Goal: Transaction & Acquisition: Purchase product/service

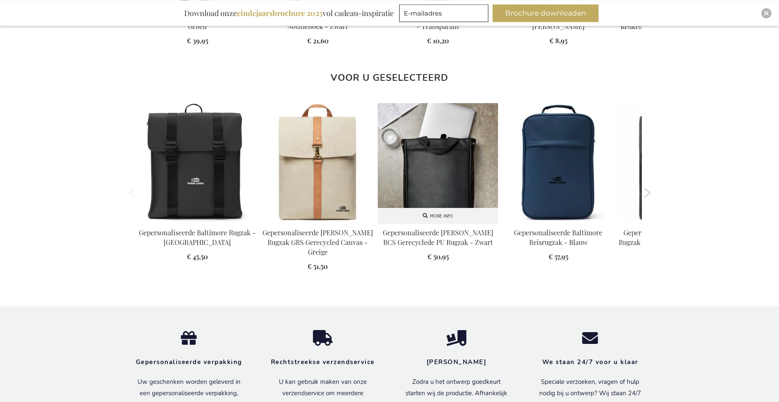
scroll to position [987, 0]
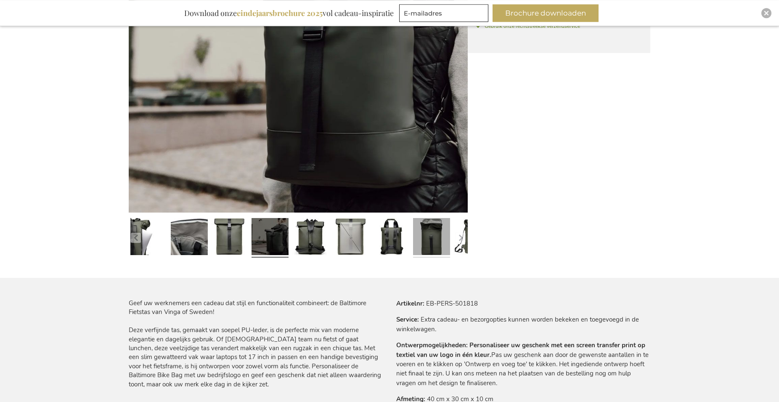
scroll to position [319, 0]
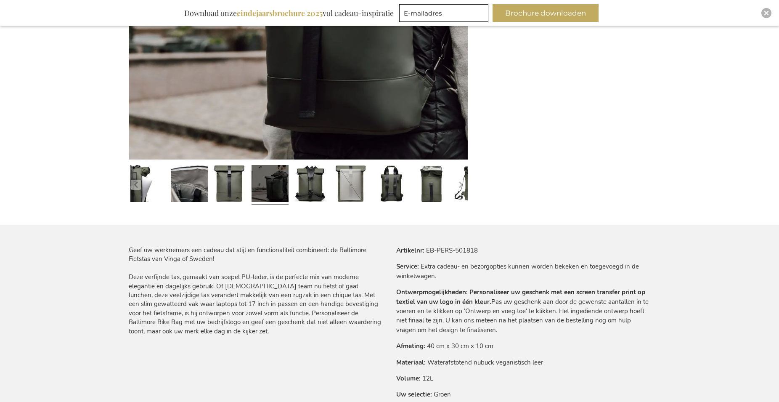
click at [266, 189] on link at bounding box center [270, 185] width 37 height 46
click at [311, 192] on link at bounding box center [310, 185] width 37 height 46
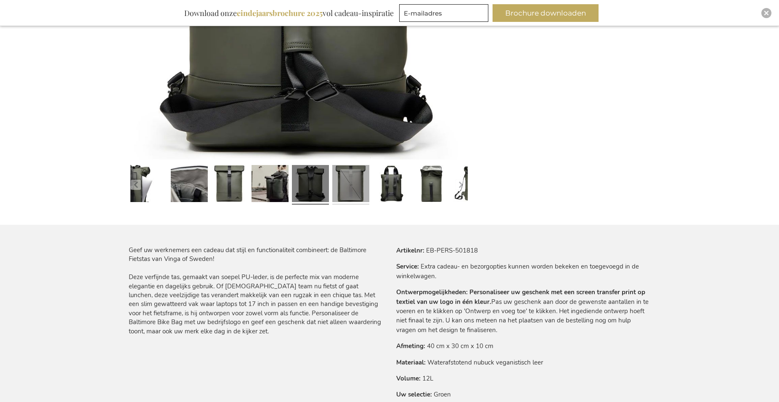
click at [350, 187] on link at bounding box center [350, 185] width 37 height 46
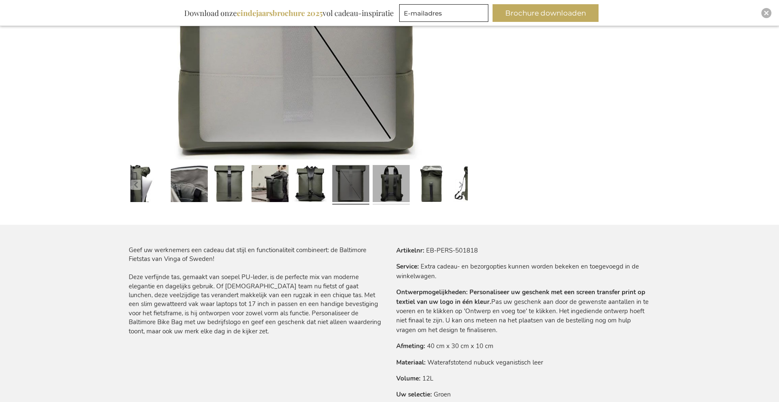
click at [387, 183] on link at bounding box center [391, 185] width 37 height 46
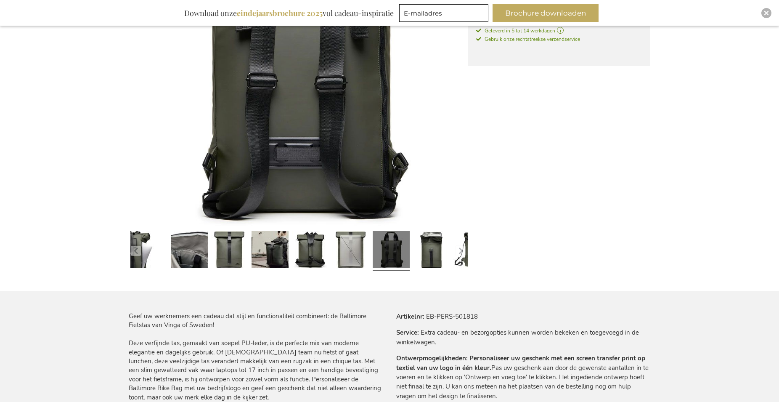
scroll to position [233, 0]
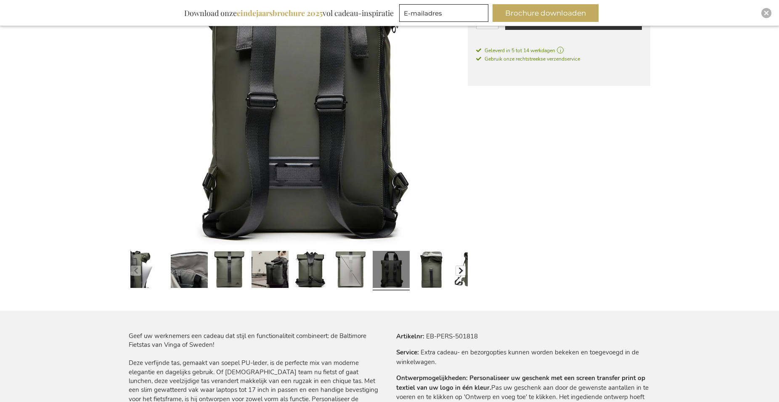
click at [461, 273] on button "button" at bounding box center [461, 271] width 10 height 10
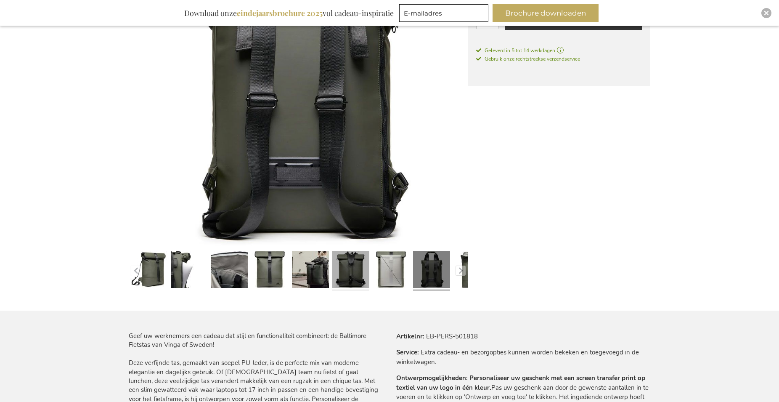
click at [351, 263] on link at bounding box center [350, 270] width 37 height 46
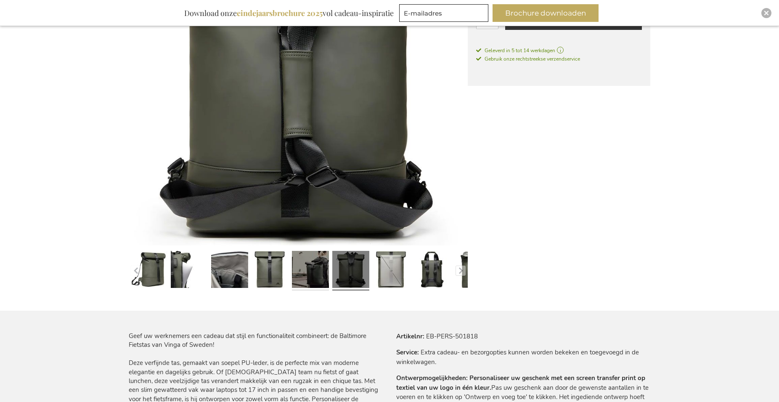
click at [322, 272] on link at bounding box center [310, 270] width 37 height 46
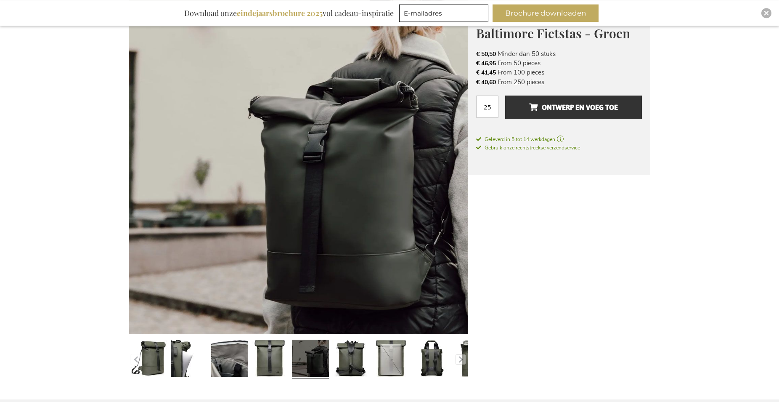
scroll to position [0, 0]
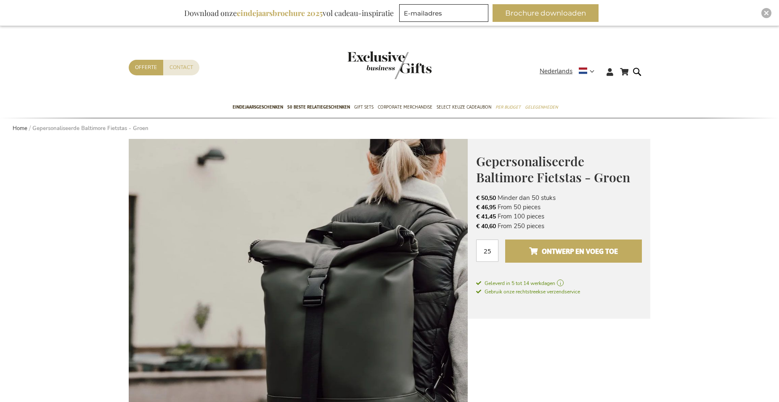
click at [603, 251] on span "Ontwerp en voeg toe" at bounding box center [573, 250] width 89 height 13
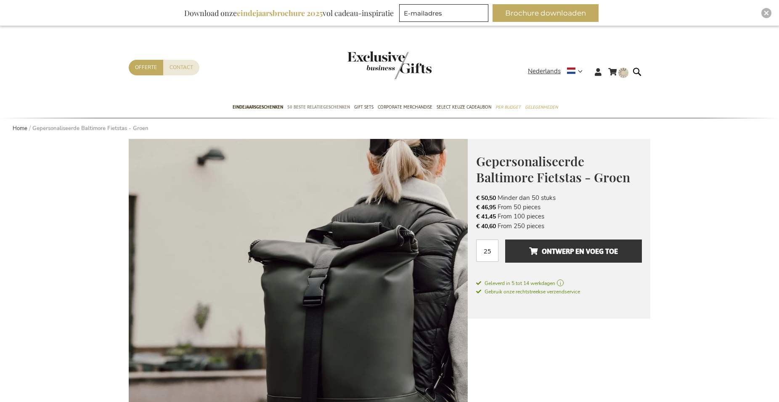
click at [324, 109] on span "50 beste relatiegeschenken" at bounding box center [318, 107] width 63 height 9
click at [263, 106] on span "Eindejaarsgeschenken" at bounding box center [258, 107] width 50 height 9
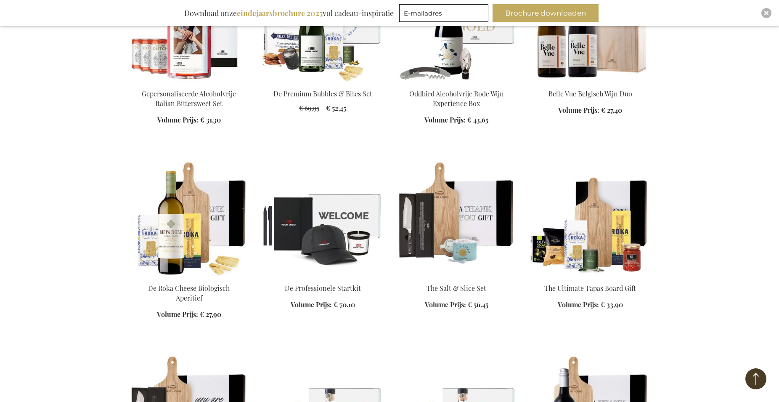
scroll to position [3391, 0]
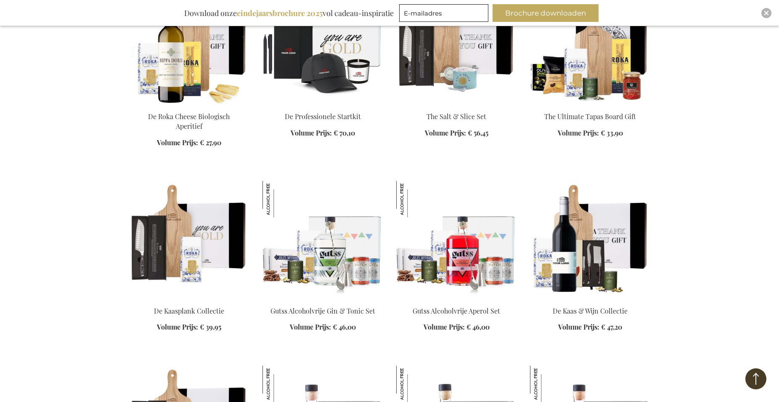
click at [347, 57] on img at bounding box center [323, 46] width 120 height 118
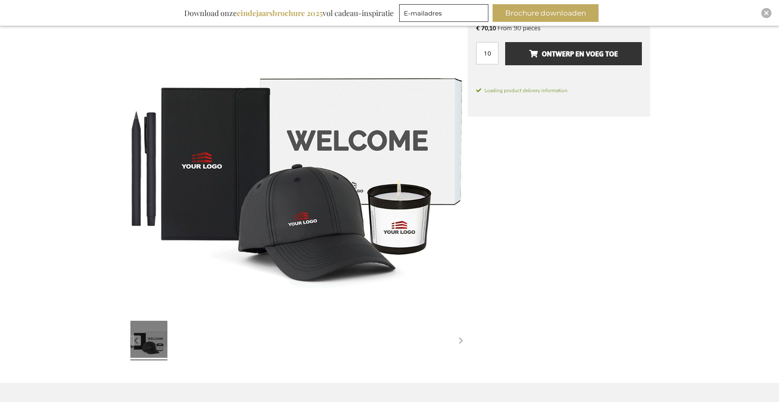
scroll to position [162, 0]
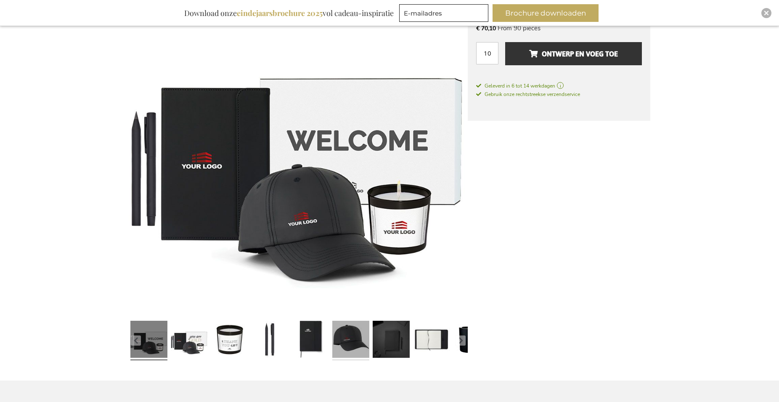
click at [356, 341] on link at bounding box center [350, 340] width 37 height 46
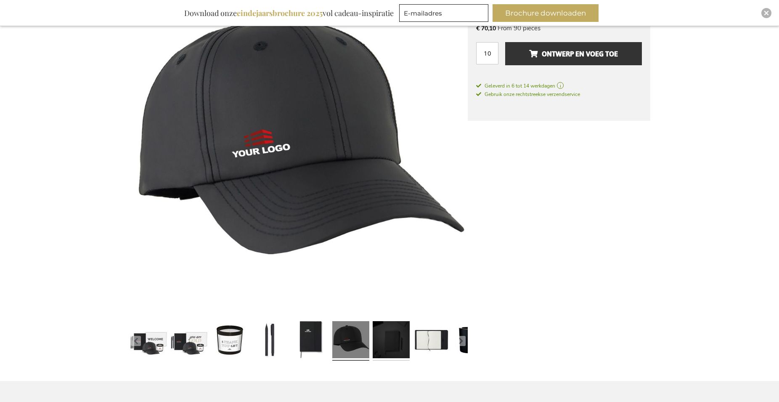
click at [384, 336] on link at bounding box center [391, 341] width 37 height 46
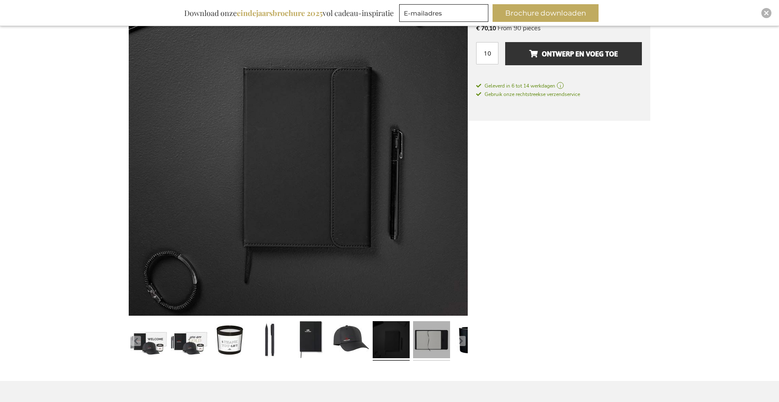
click at [438, 344] on link at bounding box center [431, 341] width 37 height 46
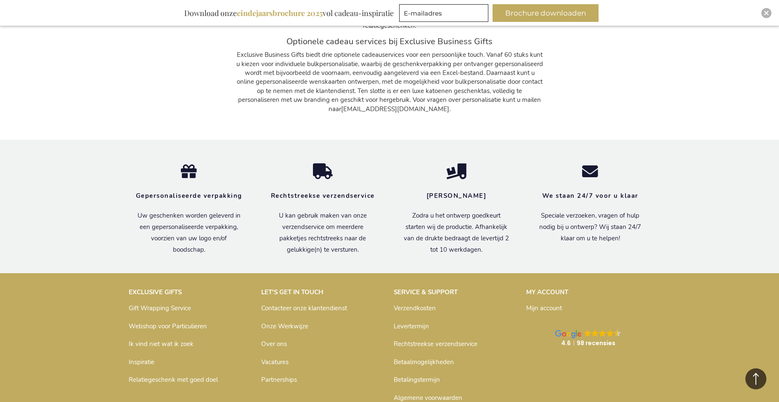
scroll to position [1867, 0]
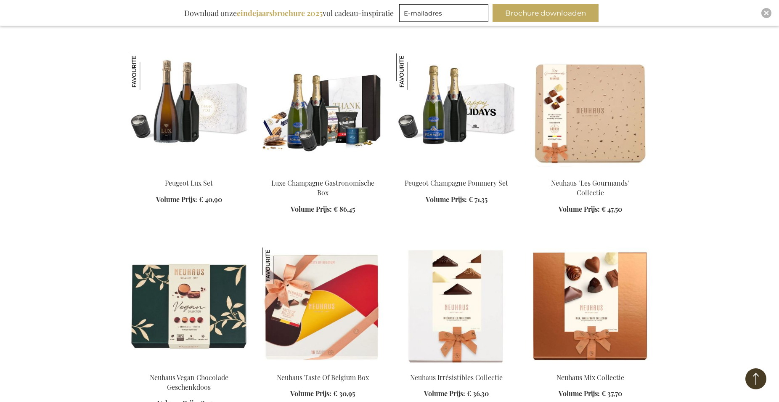
scroll to position [4495, 0]
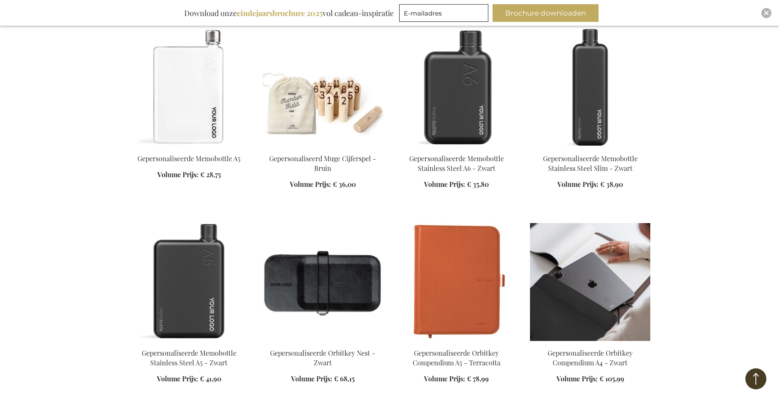
scroll to position [4839, 0]
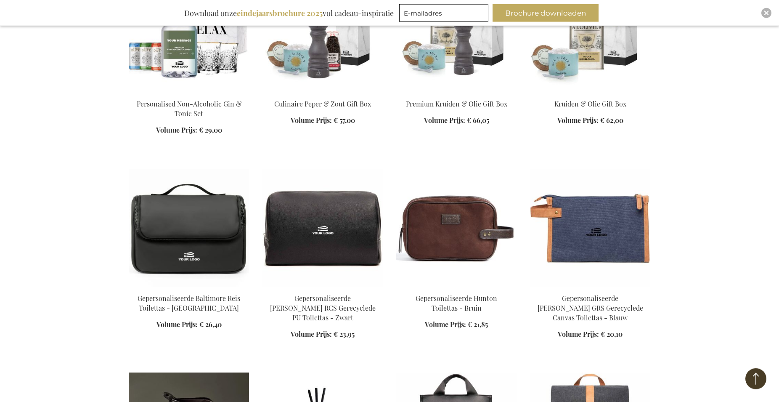
scroll to position [5654, 0]
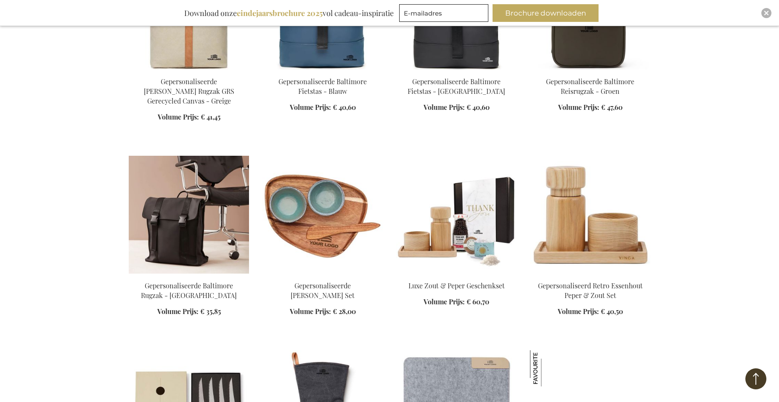
scroll to position [6384, 0]
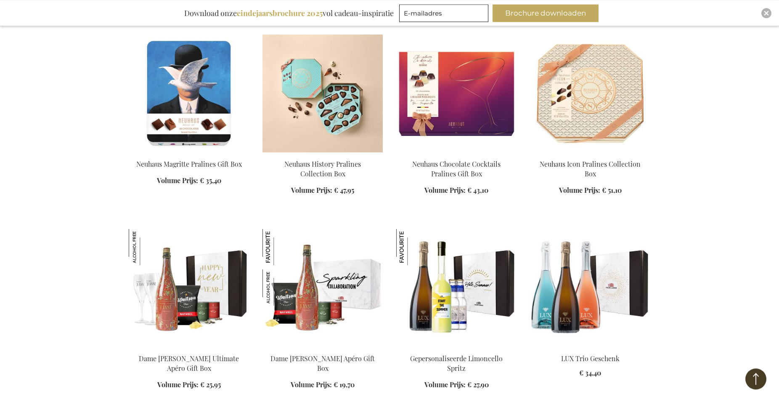
scroll to position [6770, 0]
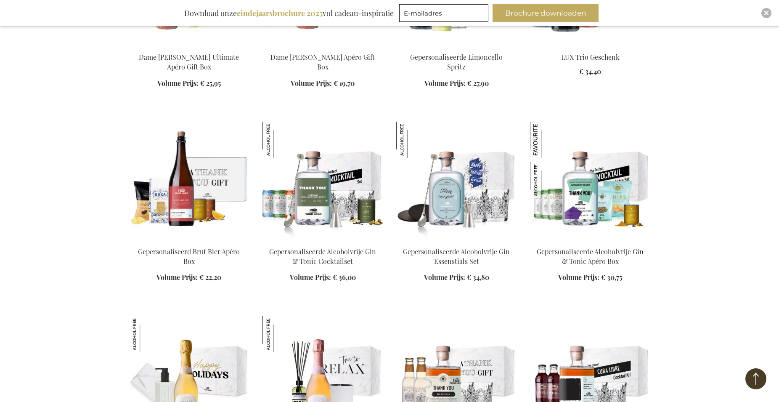
scroll to position [6985, 0]
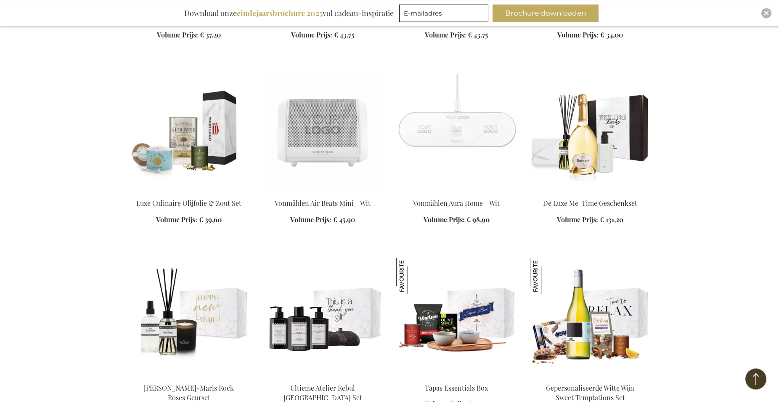
scroll to position [8058, 0]
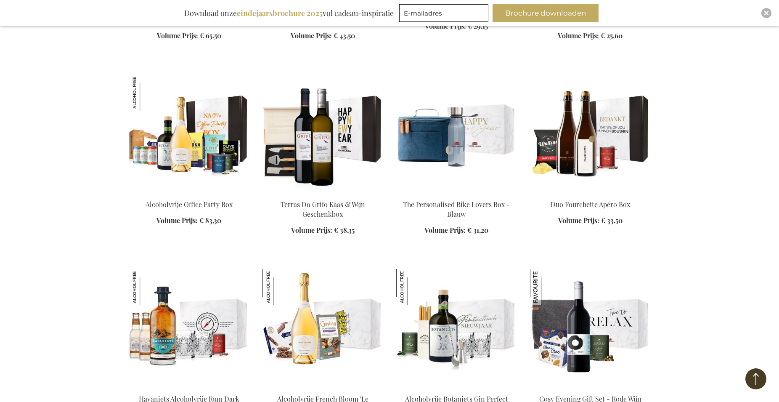
scroll to position [8573, 0]
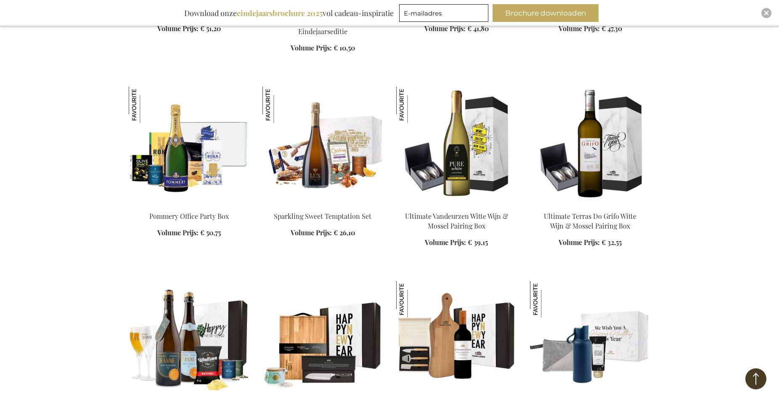
scroll to position [9131, 0]
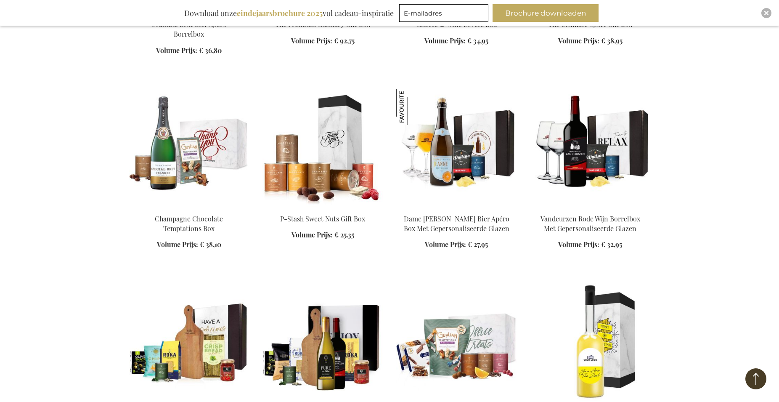
scroll to position [9603, 0]
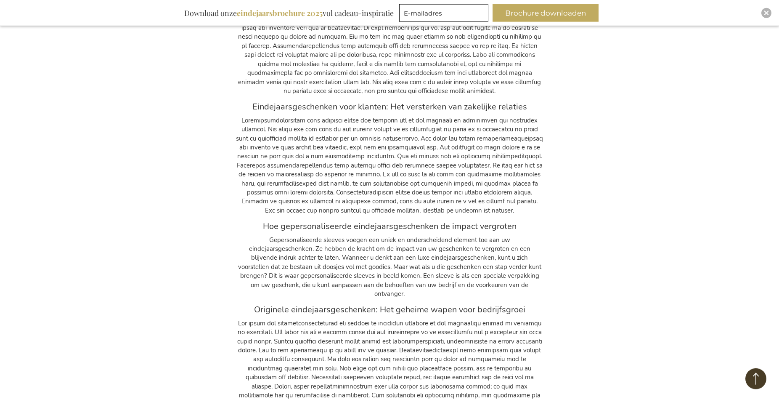
scroll to position [10847, 0]
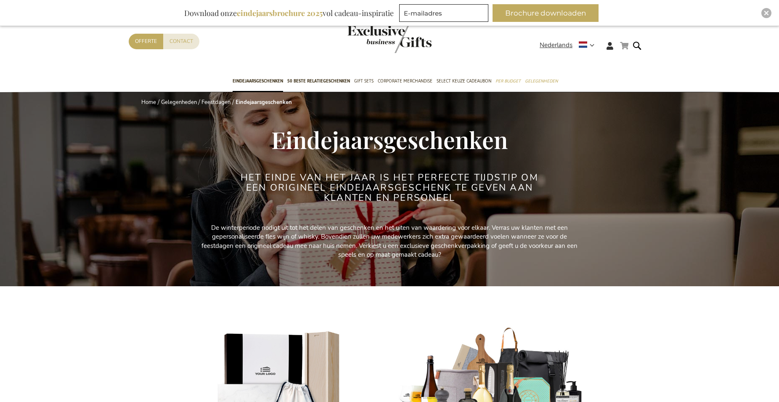
click at [622, 45] on link "Winkelwagen" at bounding box center [624, 45] width 8 height 11
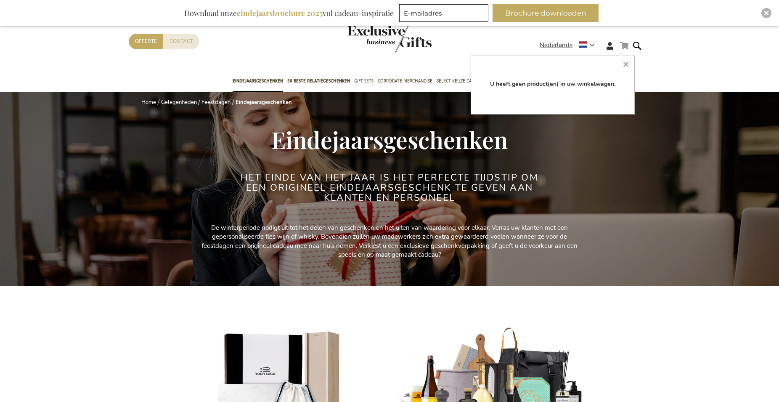
click at [630, 66] on button "Sluiten" at bounding box center [626, 64] width 17 height 17
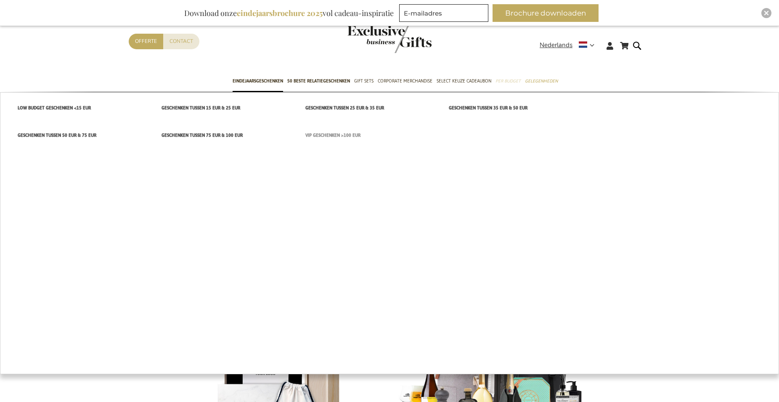
click at [329, 136] on span "VIP Geschenken >100 EUR" at bounding box center [332, 135] width 55 height 9
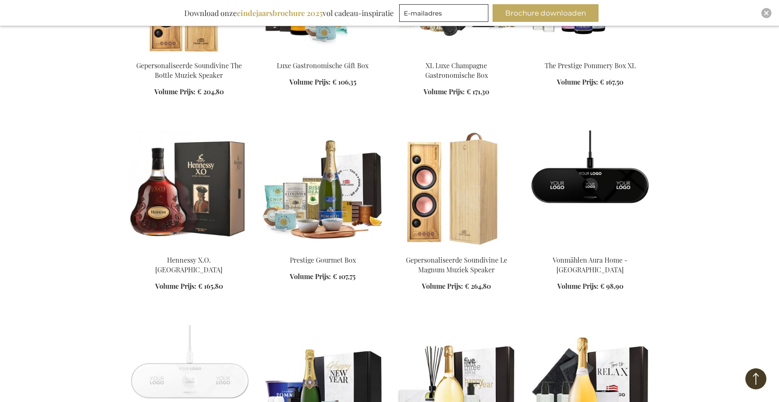
scroll to position [644, 0]
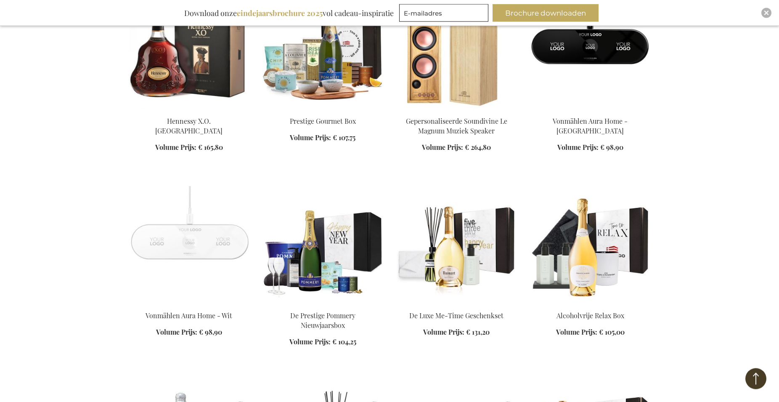
scroll to position [558, 0]
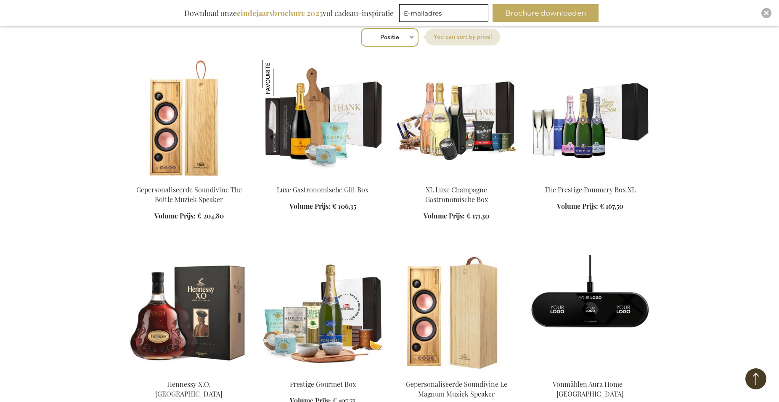
scroll to position [343, 0]
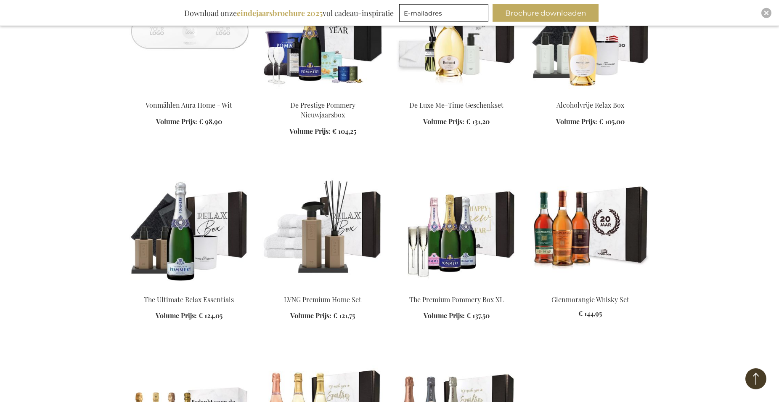
scroll to position [708, 0]
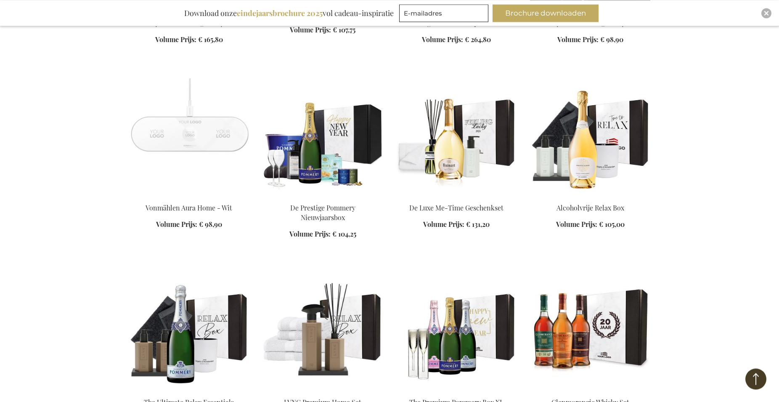
scroll to position [708, 0]
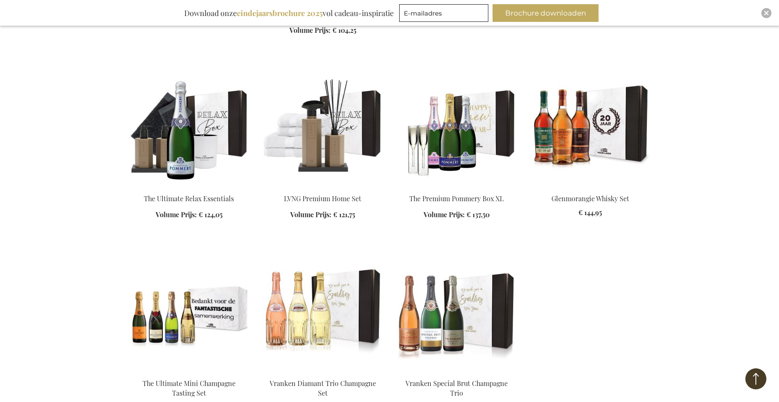
scroll to position [1094, 0]
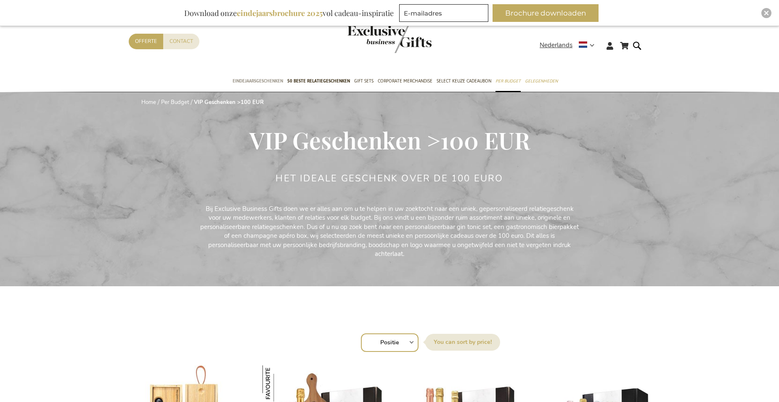
click at [268, 77] on span "Eindejaarsgeschenken" at bounding box center [258, 81] width 50 height 9
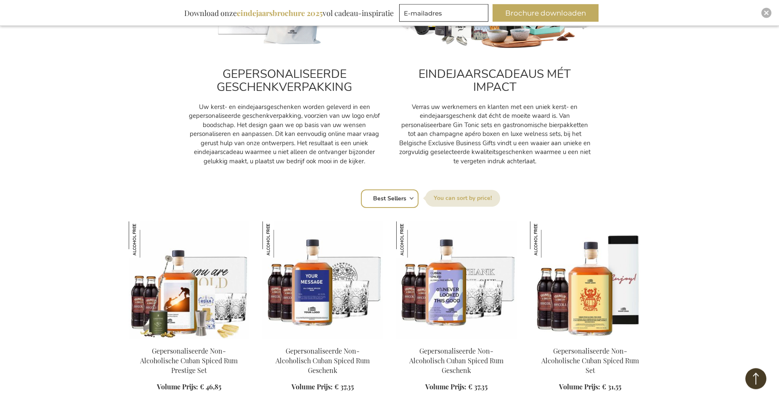
scroll to position [300, 0]
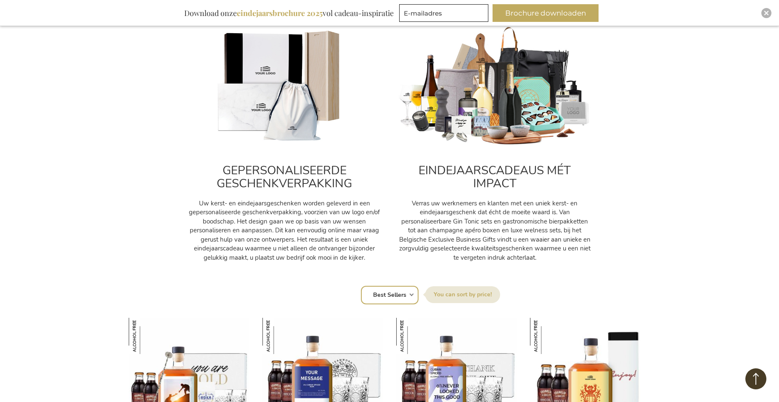
click at [483, 167] on h2 "EINDEJAARSCADEAUS MÉT IMPACT" at bounding box center [495, 177] width 194 height 26
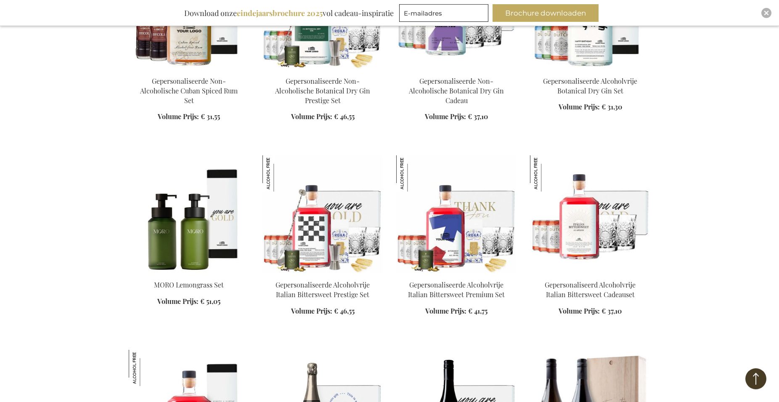
scroll to position [2876, 0]
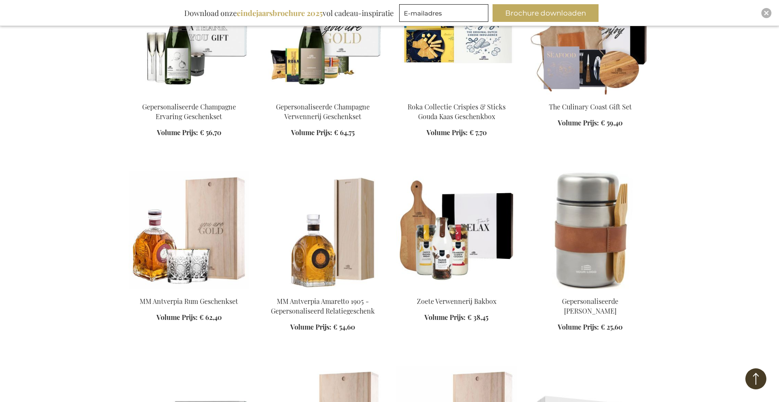
scroll to position [5150, 0]
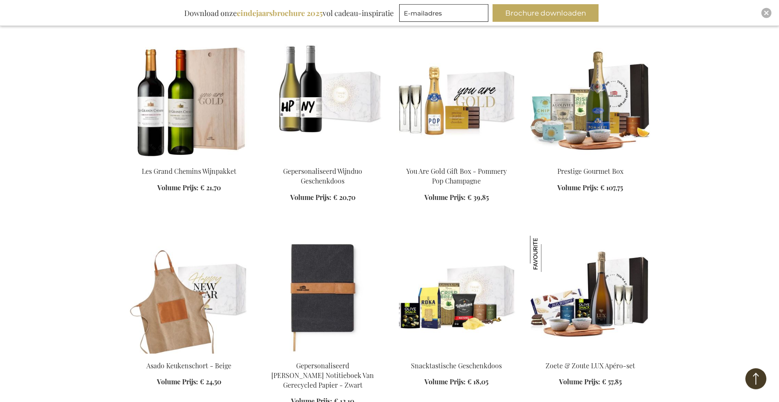
scroll to position [5751, 0]
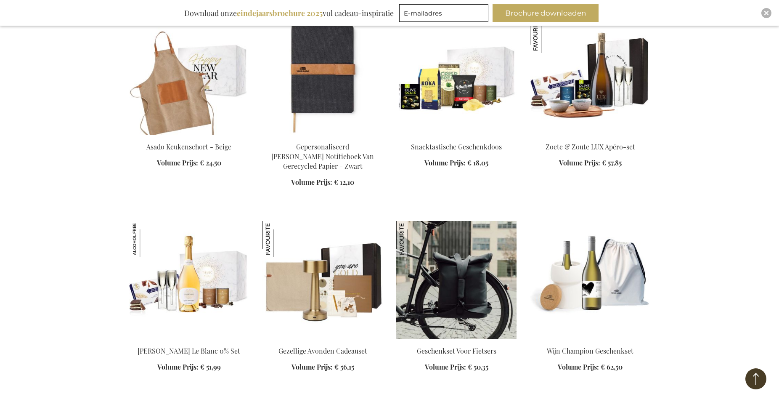
scroll to position [5966, 0]
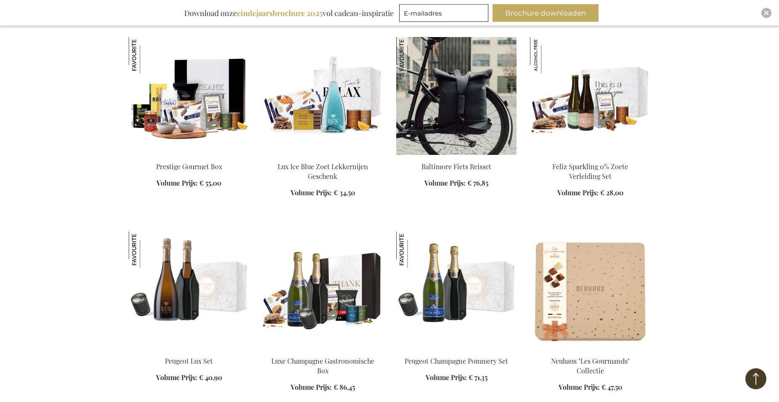
scroll to position [6610, 0]
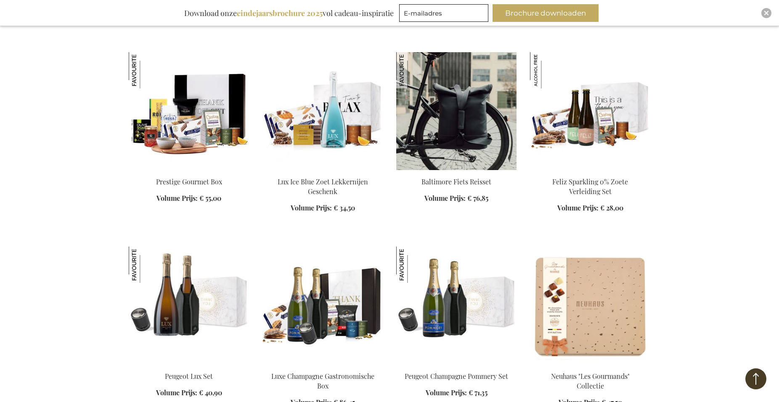
click at [477, 162] on img at bounding box center [456, 111] width 120 height 118
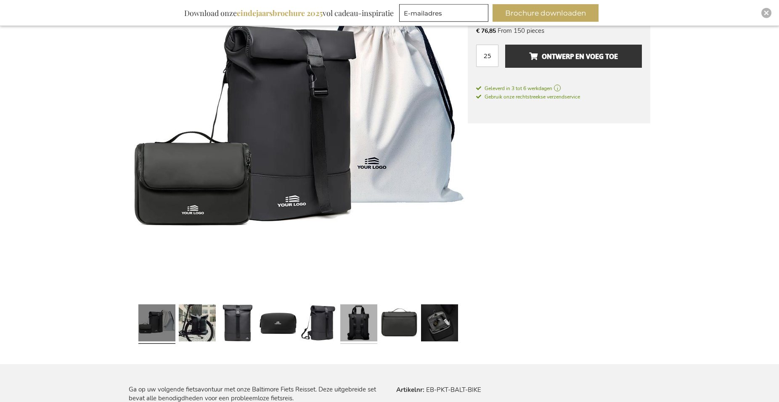
scroll to position [241, 0]
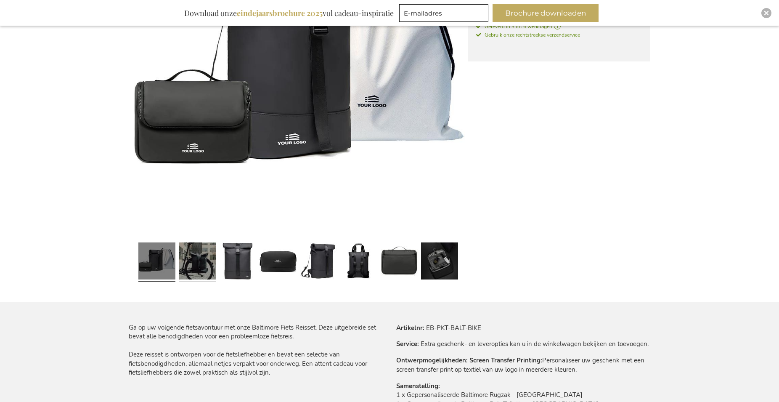
click at [205, 267] on link at bounding box center [197, 262] width 37 height 46
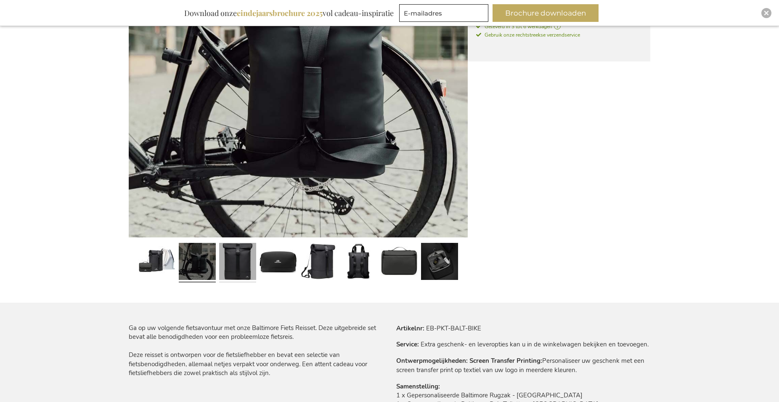
click at [236, 268] on link at bounding box center [237, 262] width 37 height 46
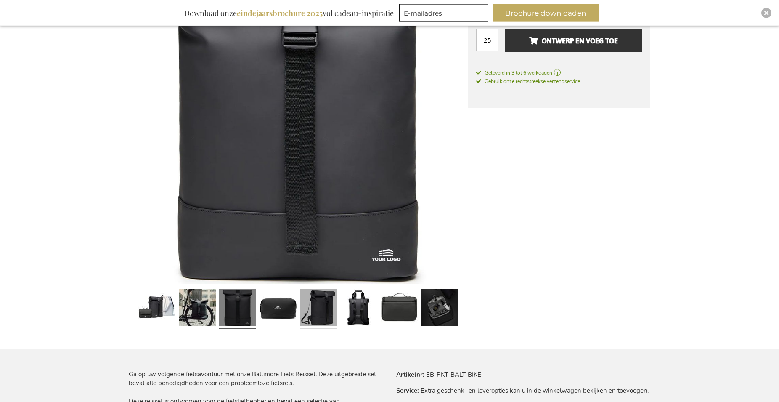
scroll to position [155, 0]
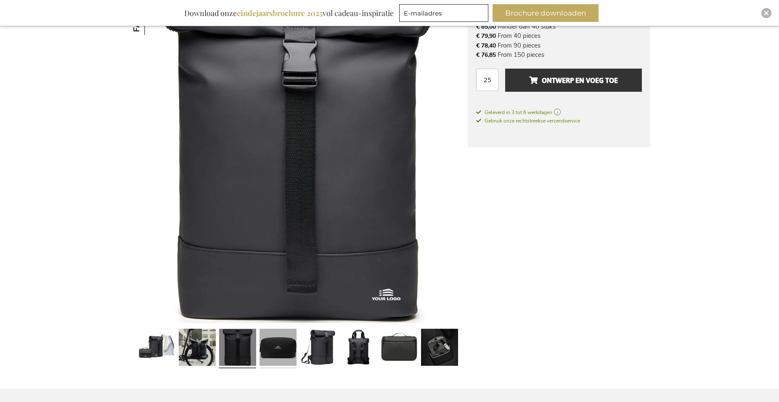
click at [278, 344] on link at bounding box center [278, 348] width 37 height 46
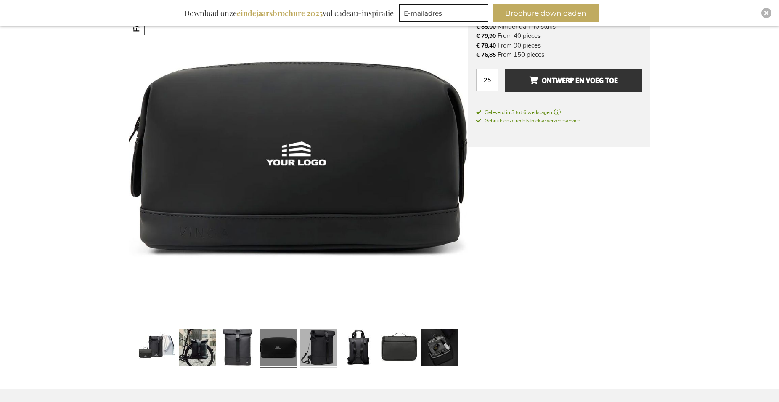
click at [326, 353] on link at bounding box center [318, 348] width 37 height 46
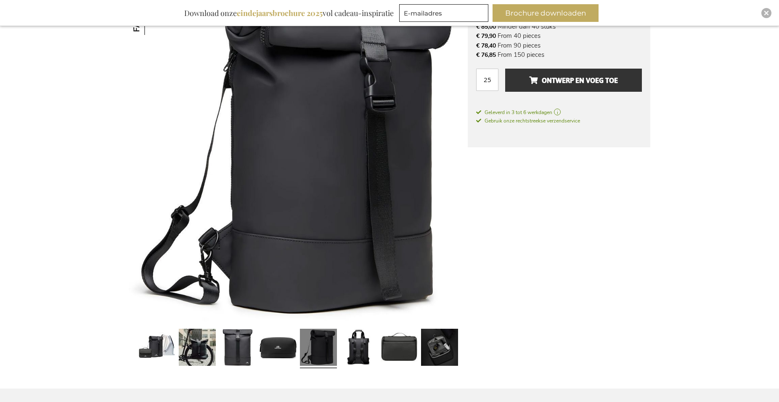
click at [321, 349] on link at bounding box center [318, 348] width 37 height 46
click at [351, 356] on link at bounding box center [358, 348] width 37 height 46
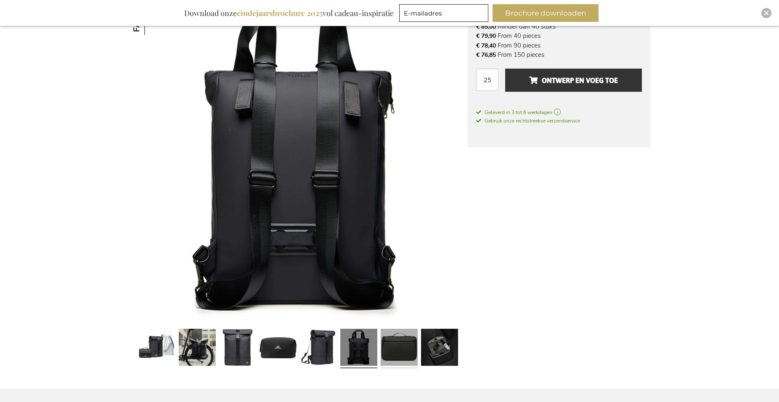
click at [389, 345] on link at bounding box center [399, 348] width 37 height 46
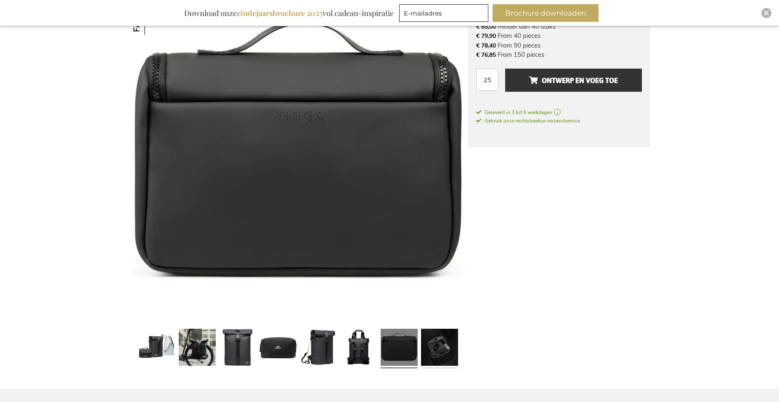
click at [429, 347] on link at bounding box center [439, 348] width 37 height 46
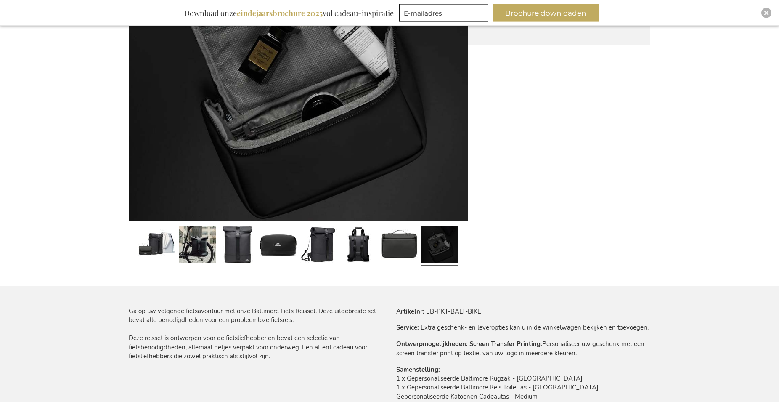
scroll to position [327, 0]
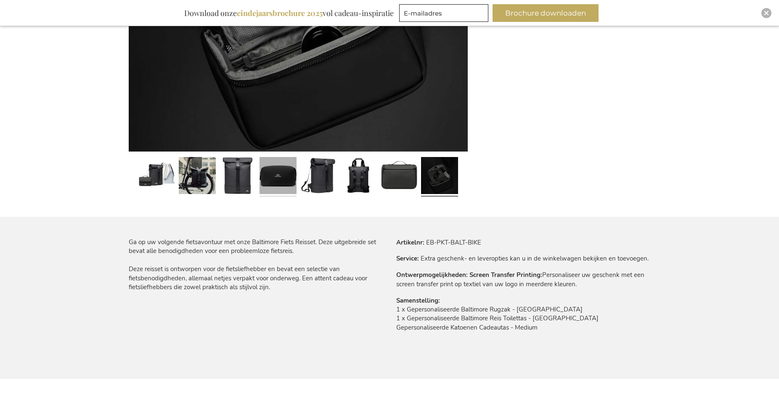
click at [262, 178] on link at bounding box center [278, 177] width 37 height 46
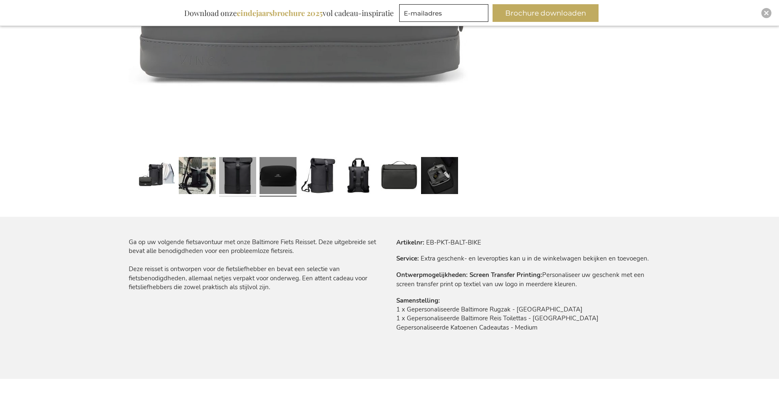
click at [243, 178] on link at bounding box center [237, 177] width 37 height 46
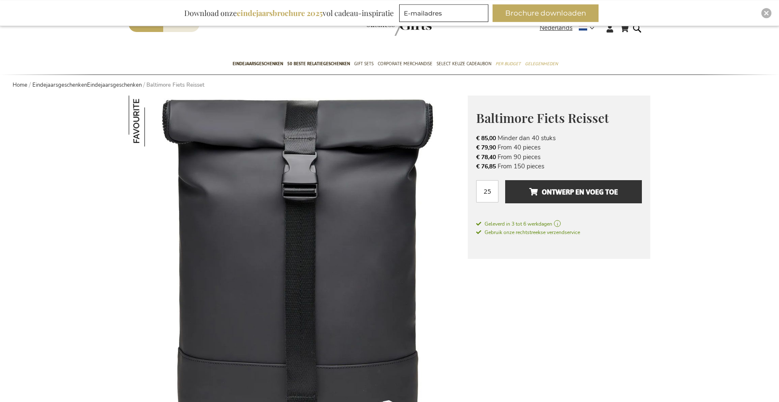
scroll to position [0, 0]
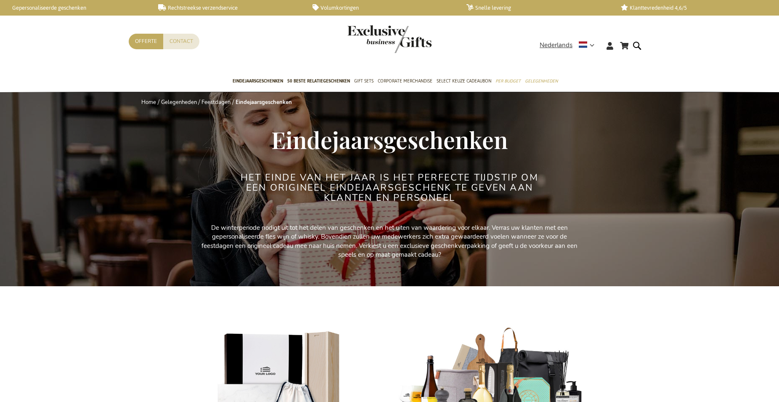
scroll to position [1894, 0]
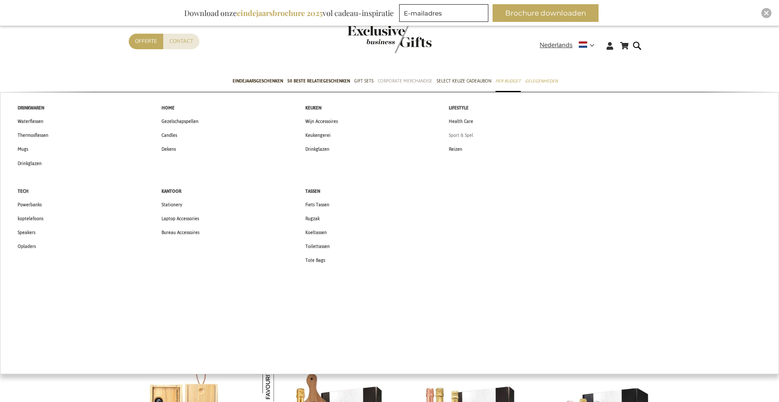
click at [466, 138] on span "Sport & Spel" at bounding box center [461, 135] width 24 height 9
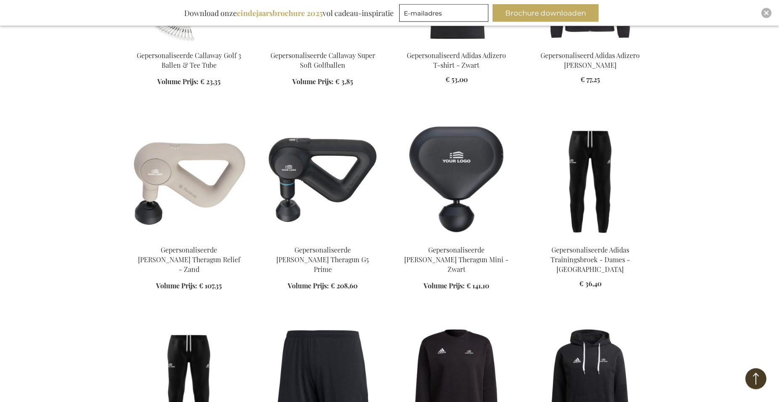
scroll to position [730, 0]
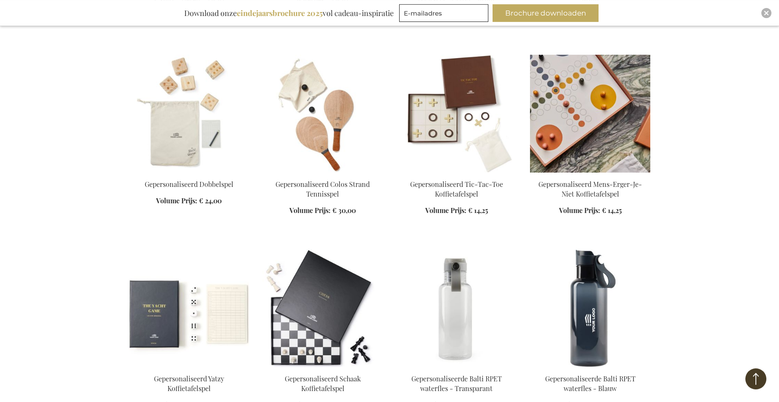
scroll to position [1502, 0]
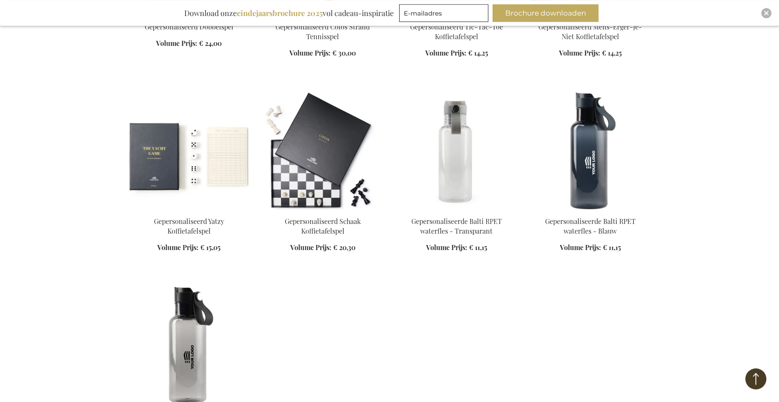
scroll to position [1631, 0]
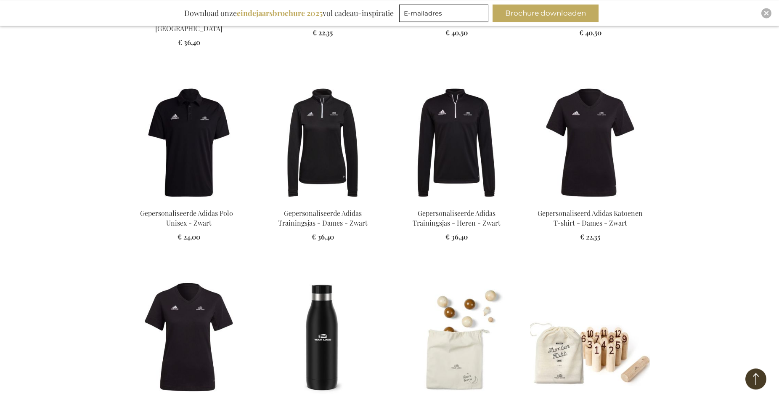
scroll to position [1159, 0]
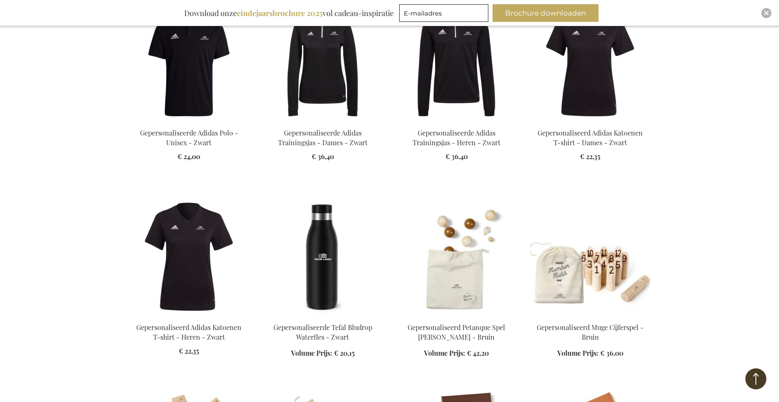
click at [322, 254] on img at bounding box center [323, 257] width 120 height 118
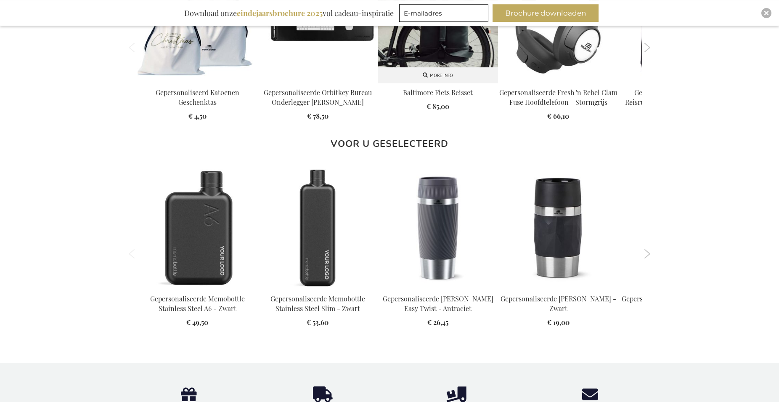
scroll to position [876, 0]
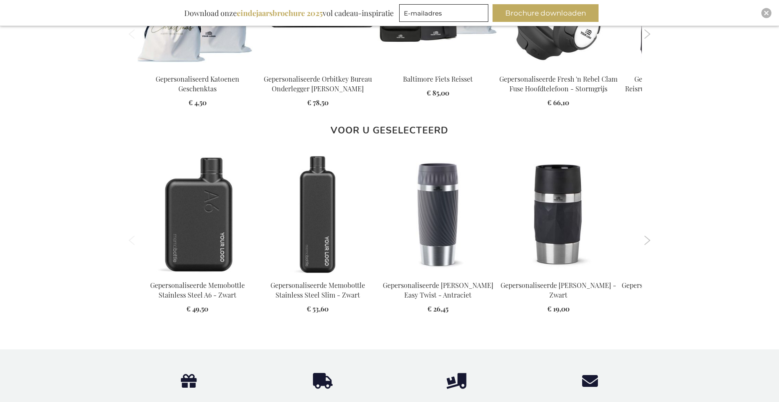
click at [649, 243] on button "Next" at bounding box center [647, 240] width 6 height 9
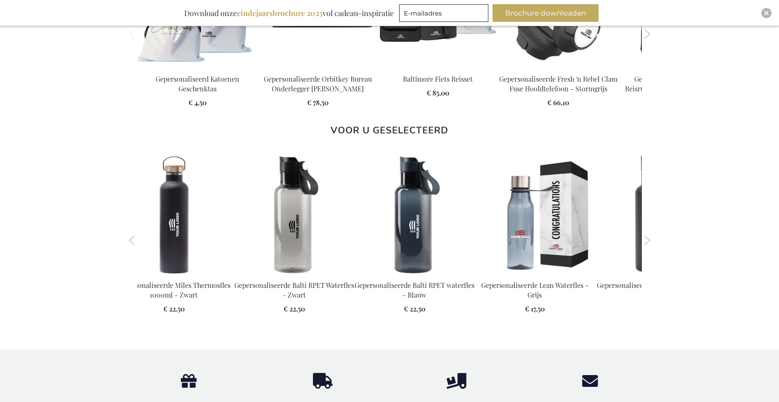
click at [646, 239] on button "Next" at bounding box center [647, 240] width 6 height 9
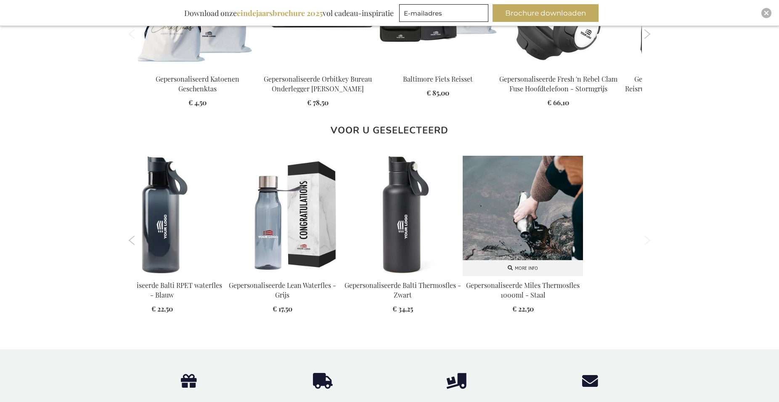
click at [517, 236] on img at bounding box center [523, 216] width 120 height 120
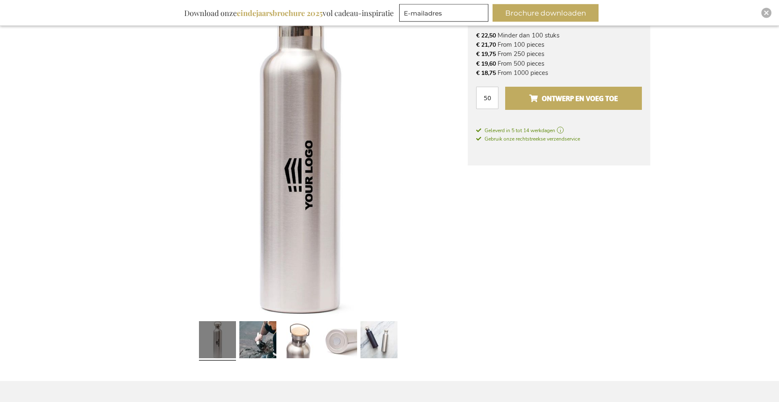
scroll to position [120, 0]
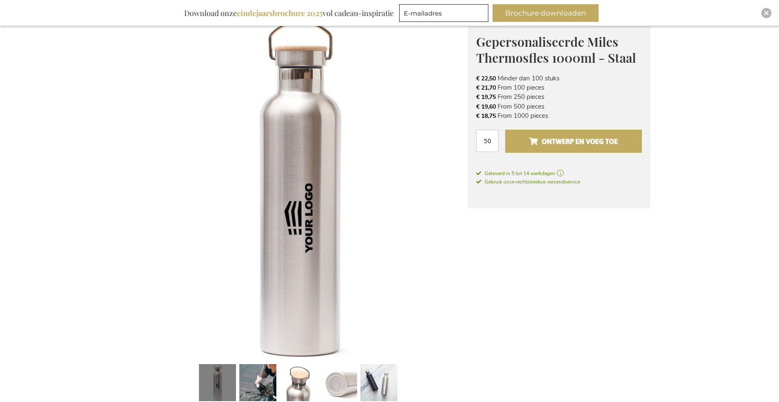
click at [556, 143] on span "Ontwerp en voeg toe" at bounding box center [573, 141] width 89 height 13
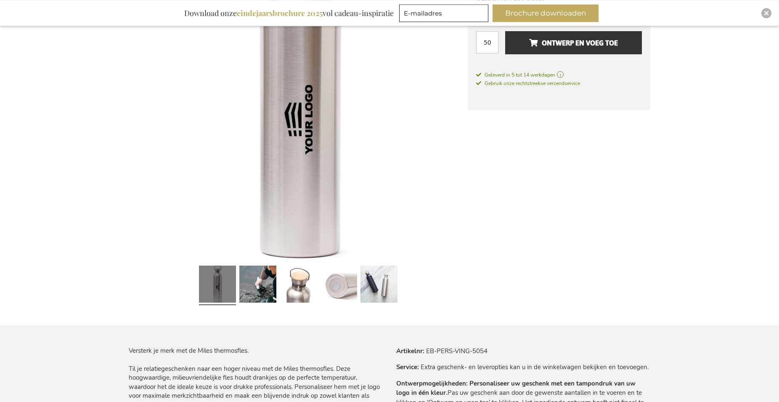
scroll to position [334, 0]
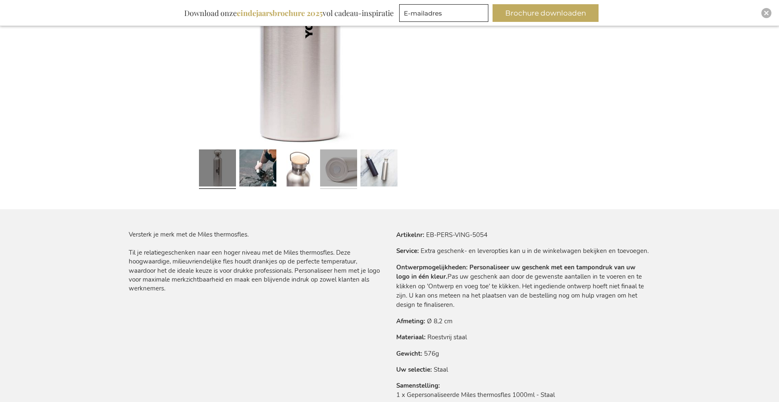
click at [341, 173] on link at bounding box center [338, 169] width 37 height 46
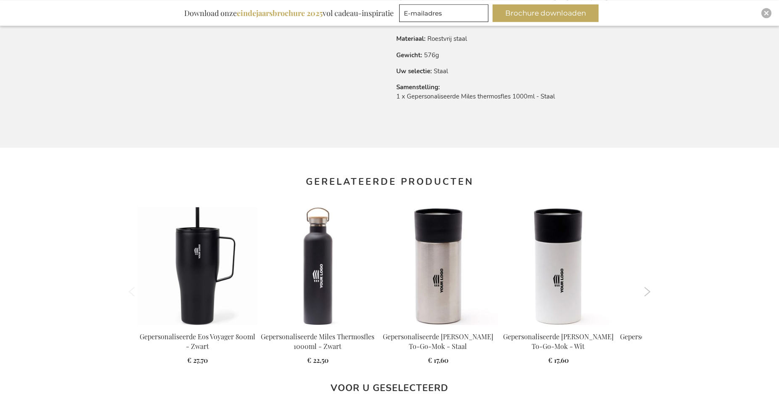
scroll to position [635, 0]
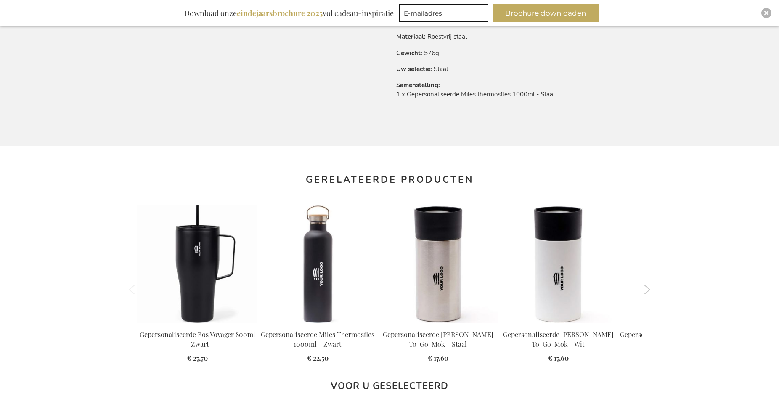
click at [649, 286] on button "Next" at bounding box center [647, 289] width 6 height 9
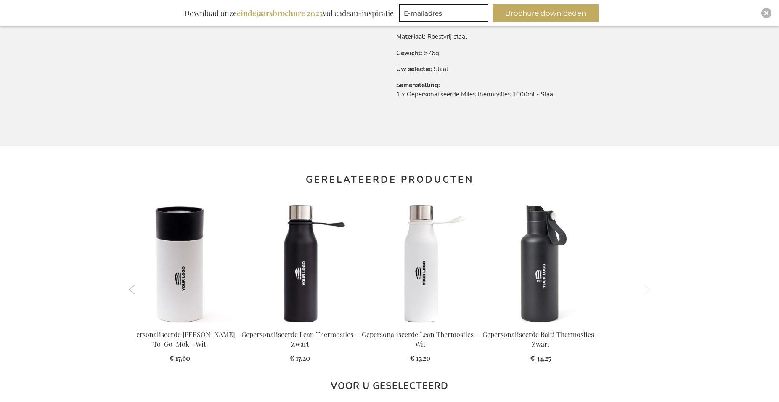
click at [647, 289] on button "Next" at bounding box center [647, 289] width 6 height 9
click at [135, 287] on ol "Previous" at bounding box center [390, 290] width 522 height 182
click at [130, 291] on button "Previous" at bounding box center [132, 289] width 6 height 9
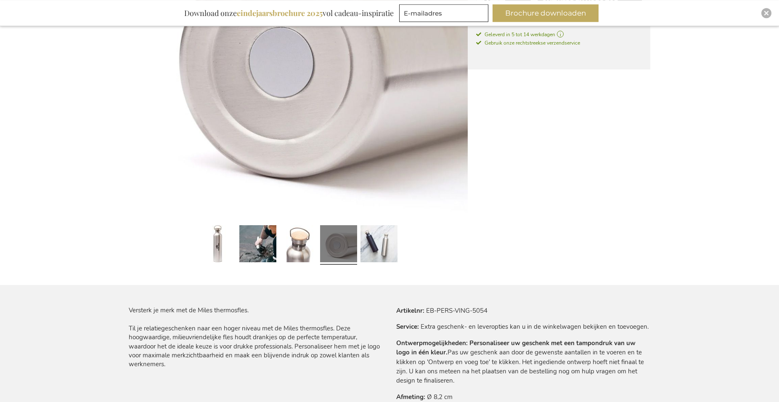
scroll to position [258, 0]
click at [293, 240] on link at bounding box center [298, 246] width 37 height 46
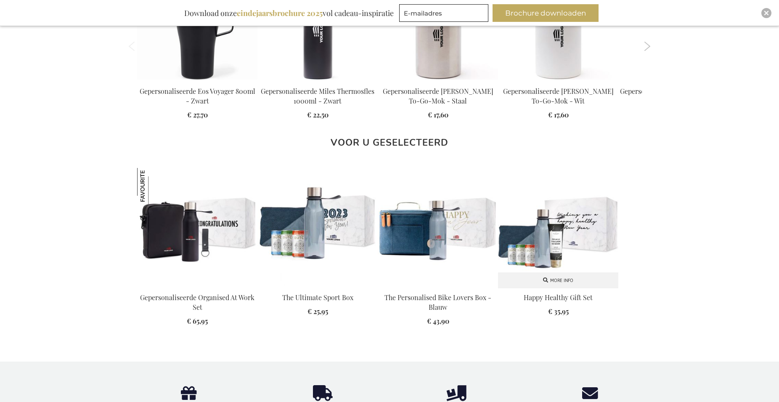
scroll to position [773, 0]
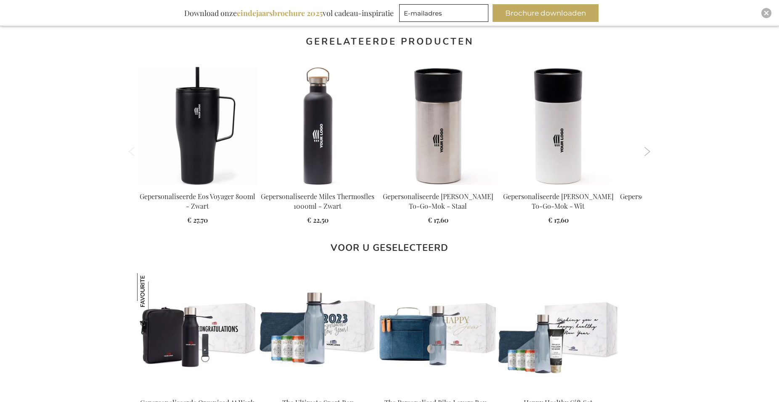
click at [650, 147] on button "Next" at bounding box center [647, 151] width 6 height 9
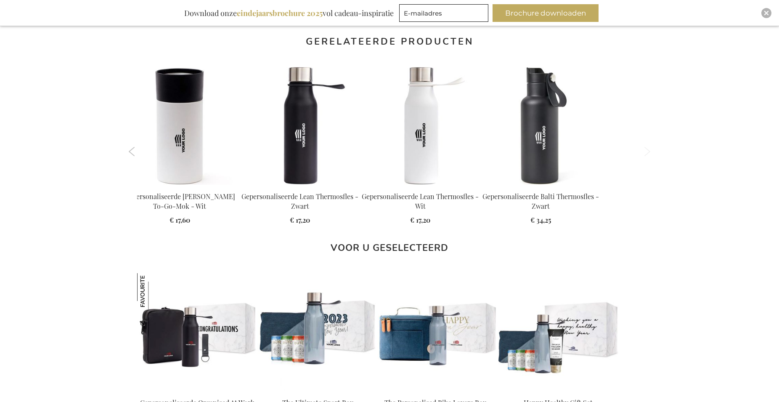
click at [648, 151] on button "Next" at bounding box center [647, 151] width 6 height 9
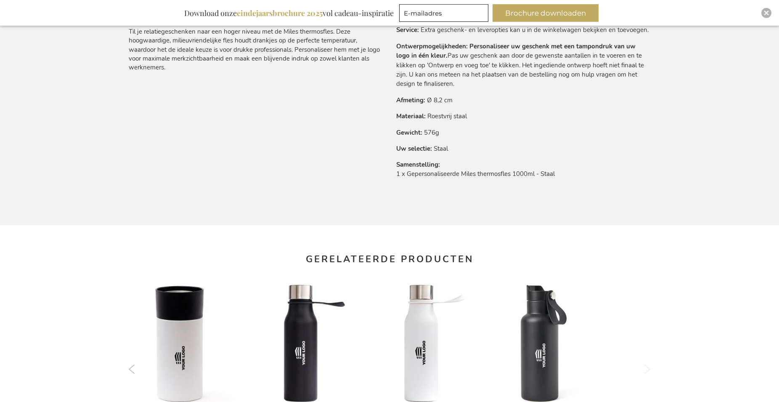
scroll to position [515, 0]
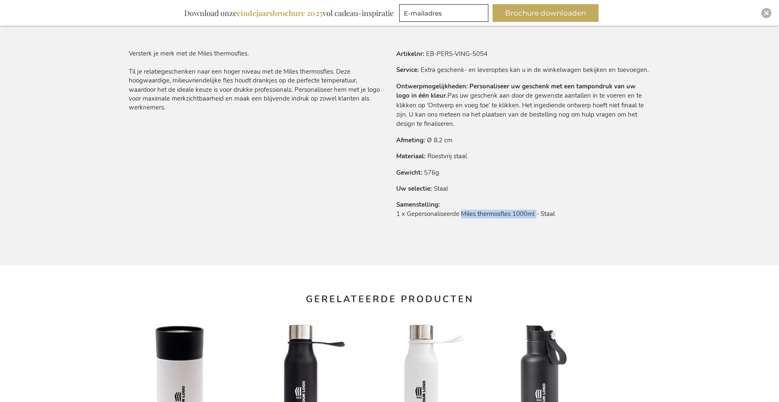
drag, startPoint x: 537, startPoint y: 213, endPoint x: 462, endPoint y: 216, distance: 74.5
click at [462, 216] on td "1 x Gepersonaliseerde Miles thermosfles 1000ml - Staal" at bounding box center [523, 216] width 254 height 13
copy td "Miles thermosfles 1000ml"
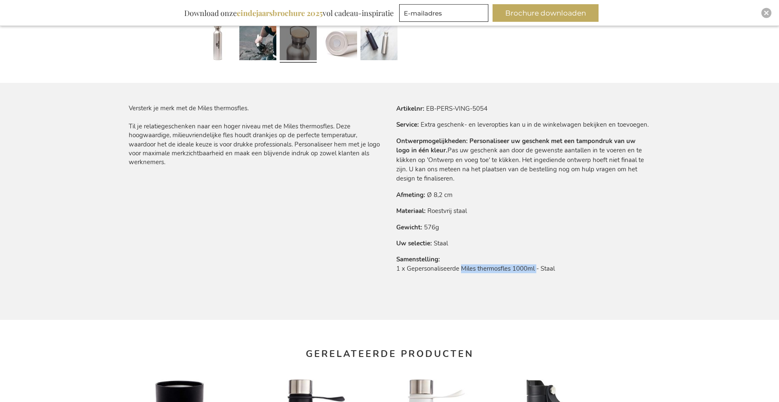
scroll to position [438, 0]
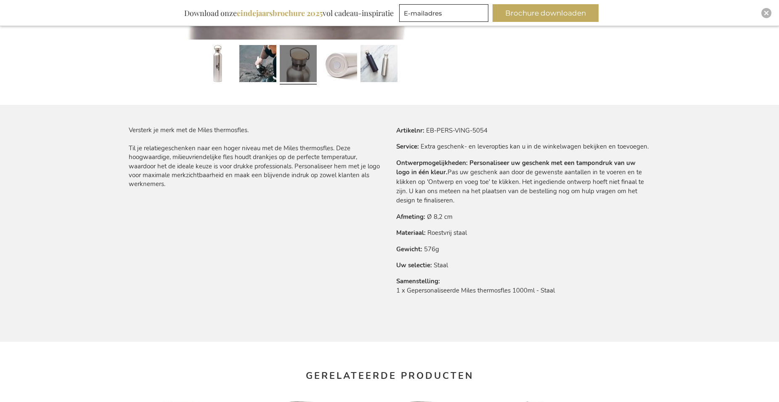
click at [531, 245] on tr "Gewicht 576g" at bounding box center [523, 248] width 254 height 9
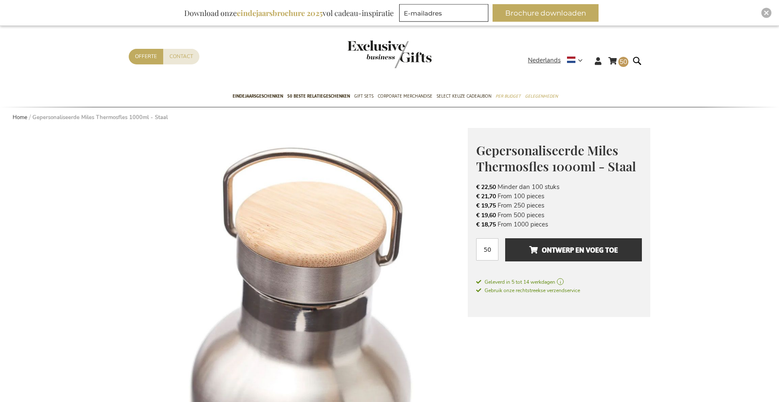
scroll to position [9, 0]
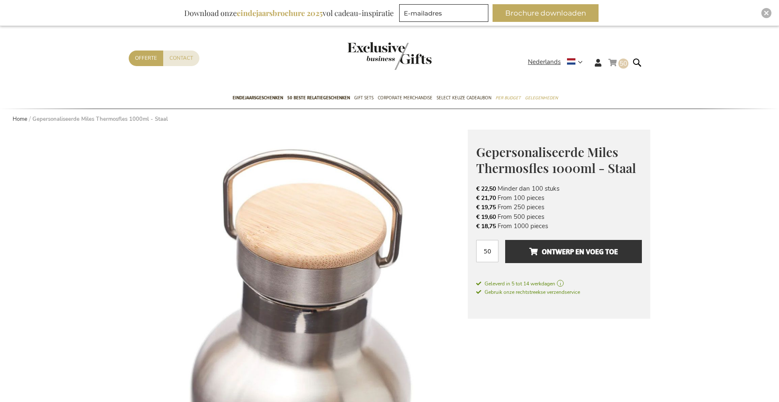
click at [618, 64] on link "Winkelwagen 50 50 items" at bounding box center [618, 64] width 20 height 14
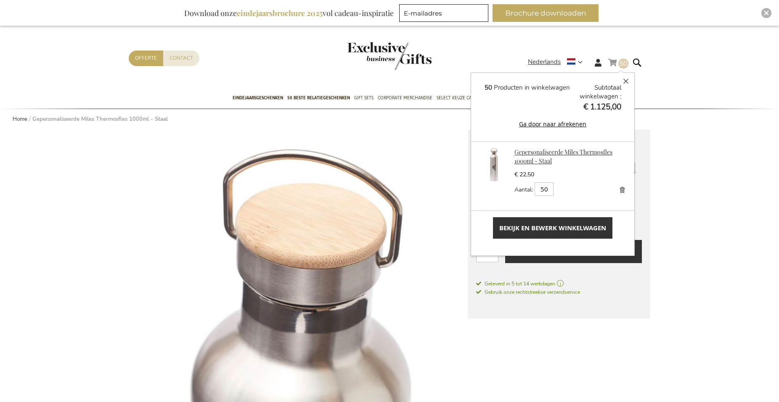
click at [530, 156] on link "Gepersonaliseerde Miles Thermosfles 1000ml - Staal" at bounding box center [564, 156] width 98 height 17
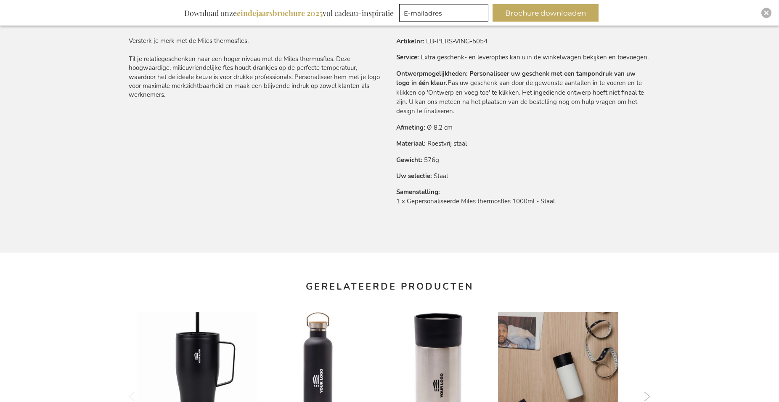
scroll to position [592, 0]
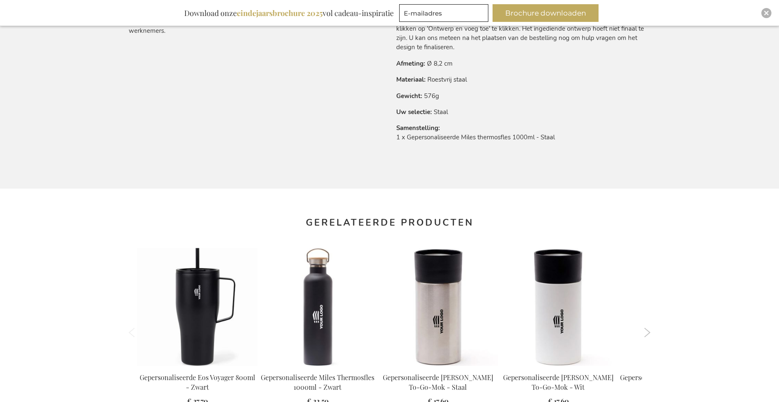
click at [646, 331] on button "Next" at bounding box center [647, 332] width 6 height 9
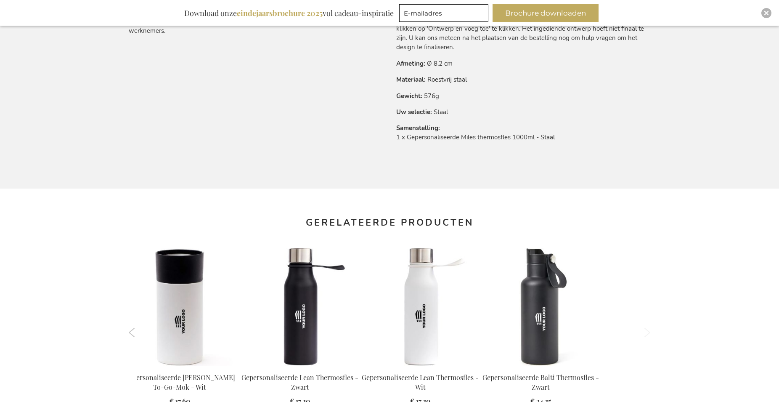
scroll to position [635, 0]
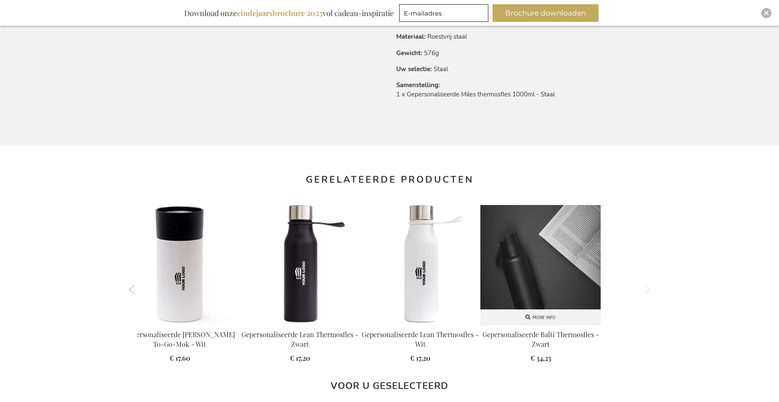
click at [526, 290] on img at bounding box center [541, 265] width 120 height 120
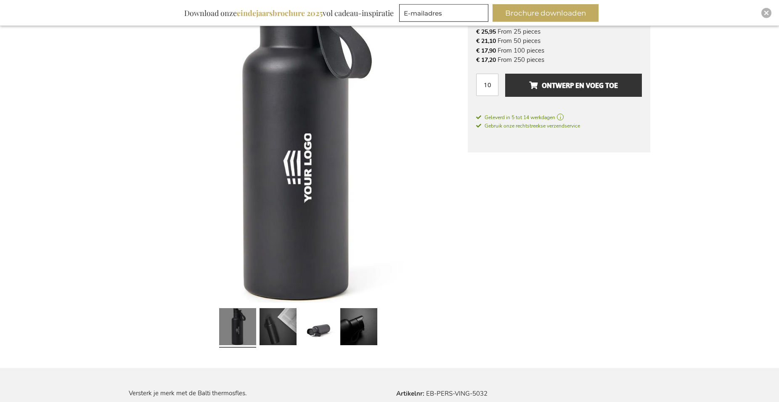
scroll to position [162, 0]
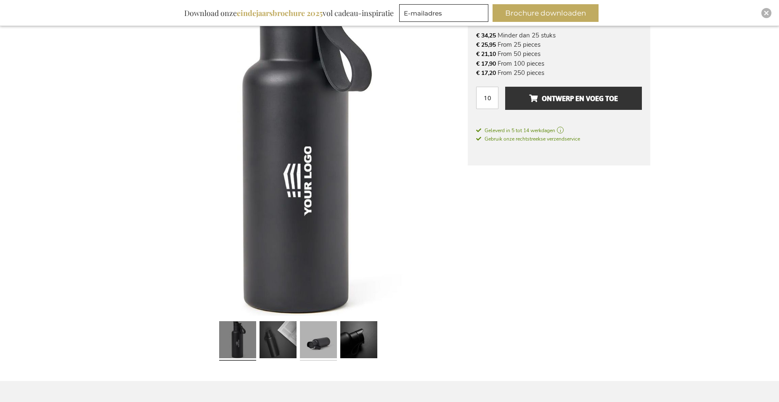
click at [319, 337] on link at bounding box center [318, 341] width 37 height 46
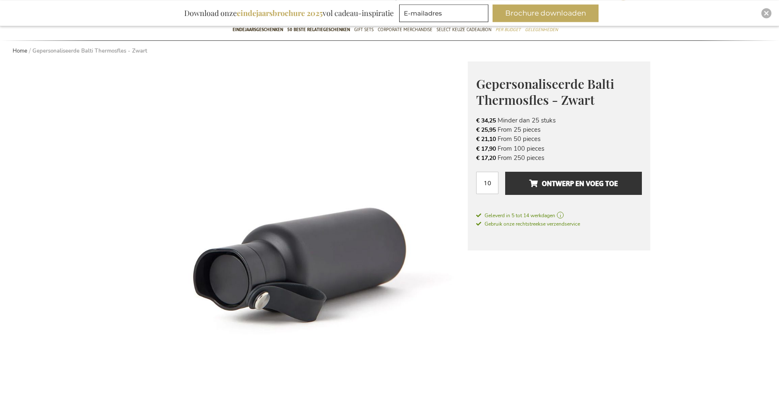
scroll to position [77, 0]
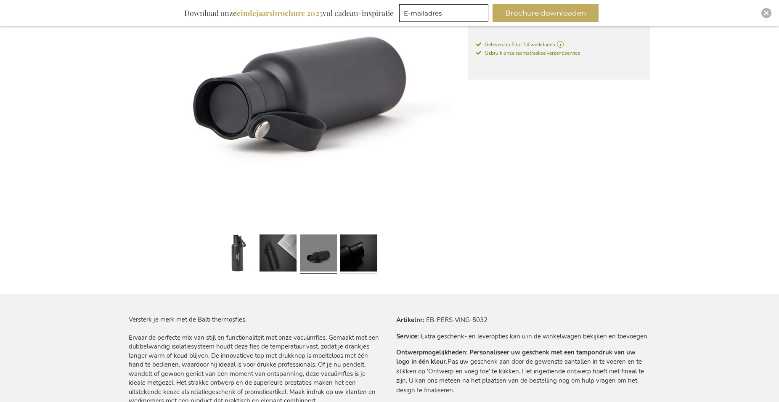
click at [348, 255] on link at bounding box center [358, 254] width 37 height 46
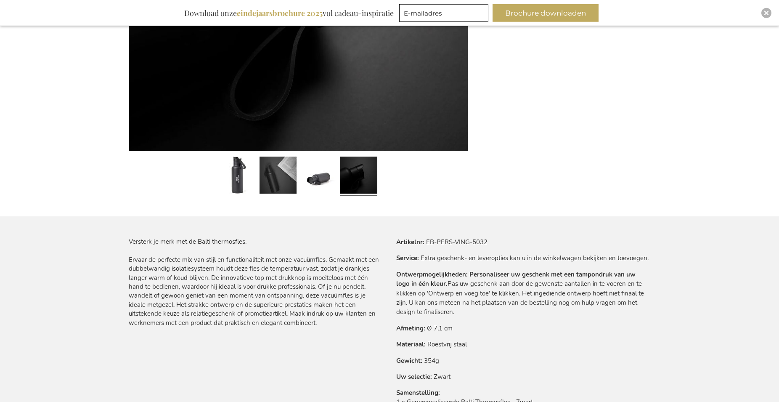
scroll to position [353, 0]
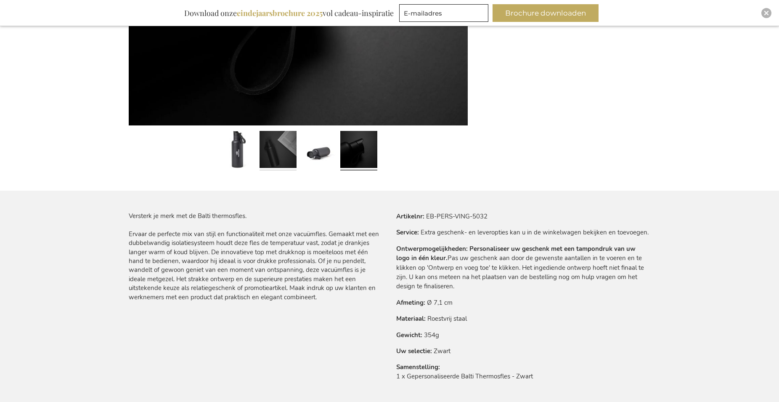
click at [279, 158] on link at bounding box center [278, 150] width 37 height 46
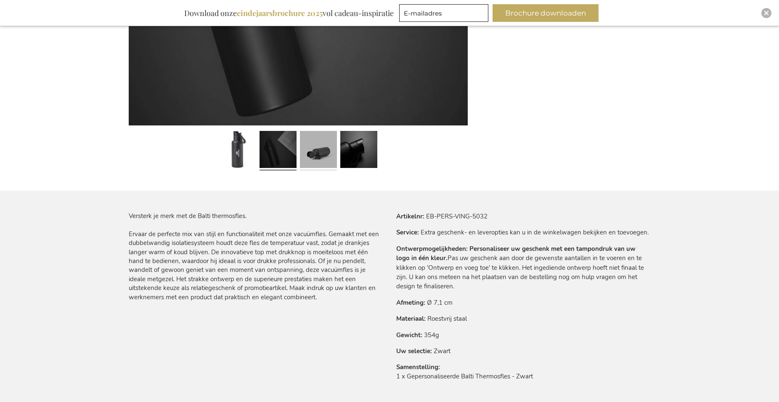
click at [325, 159] on link at bounding box center [318, 150] width 37 height 46
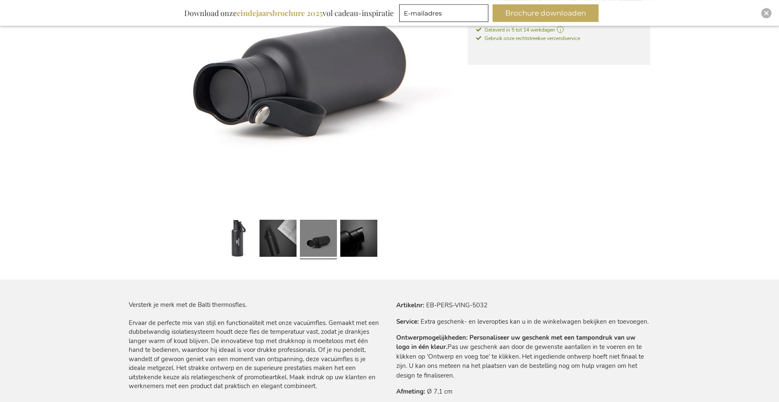
scroll to position [267, 0]
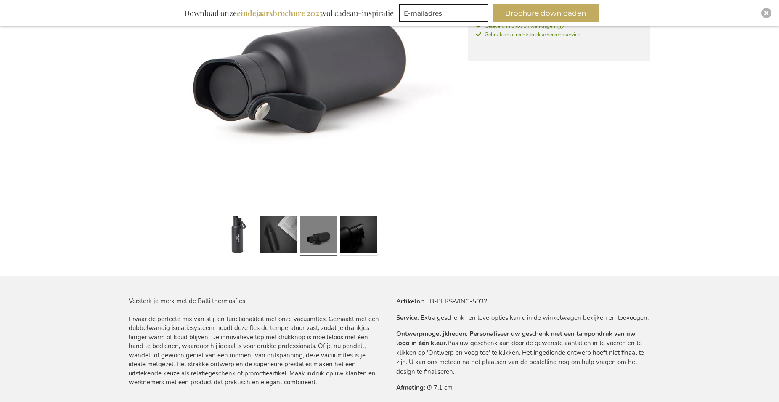
click at [351, 234] on link at bounding box center [358, 235] width 37 height 46
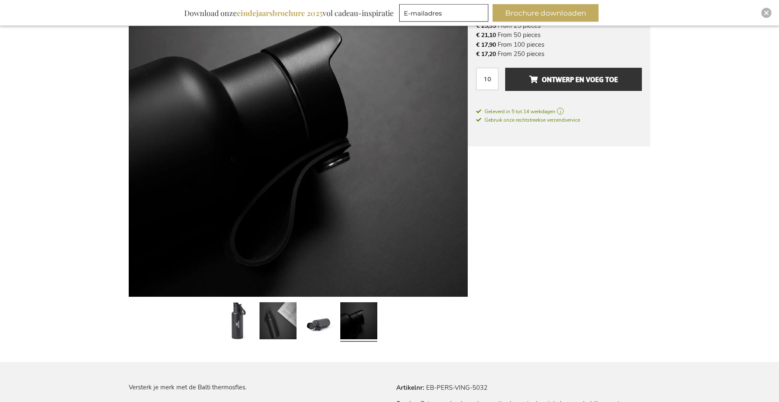
scroll to position [224, 0]
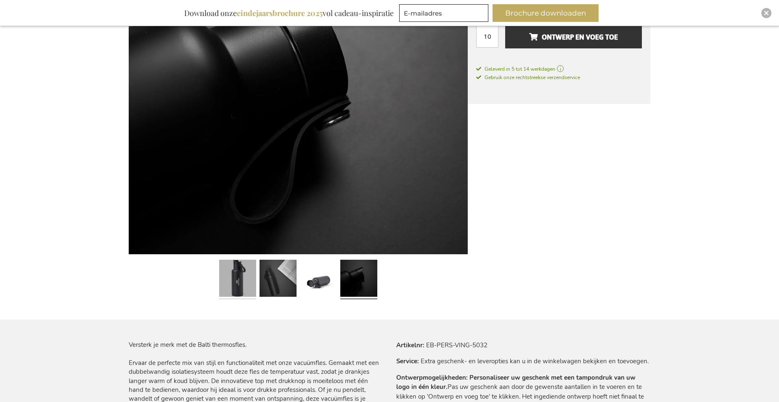
click at [236, 279] on link at bounding box center [237, 279] width 37 height 46
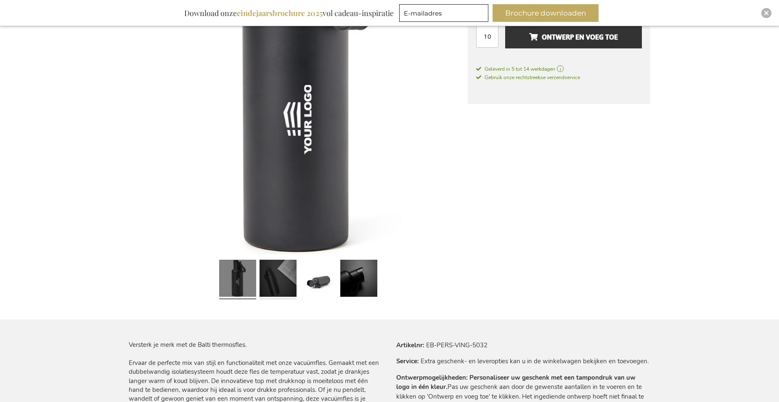
click at [288, 274] on link at bounding box center [278, 279] width 37 height 46
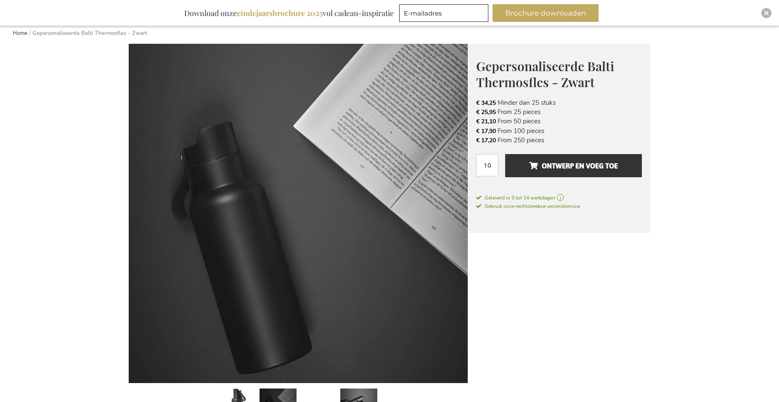
scroll to position [0, 0]
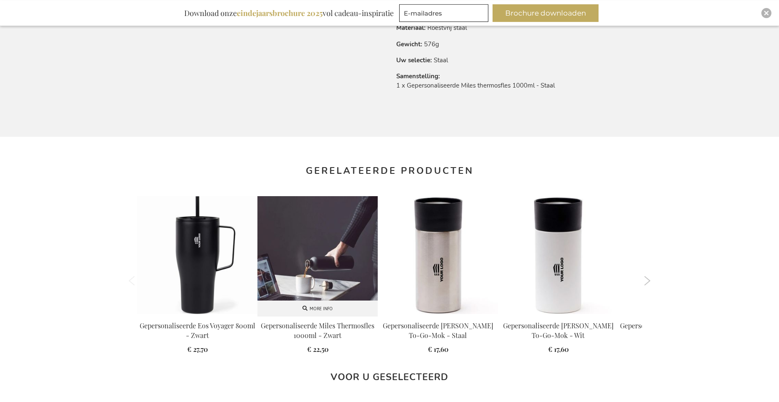
scroll to position [669, 0]
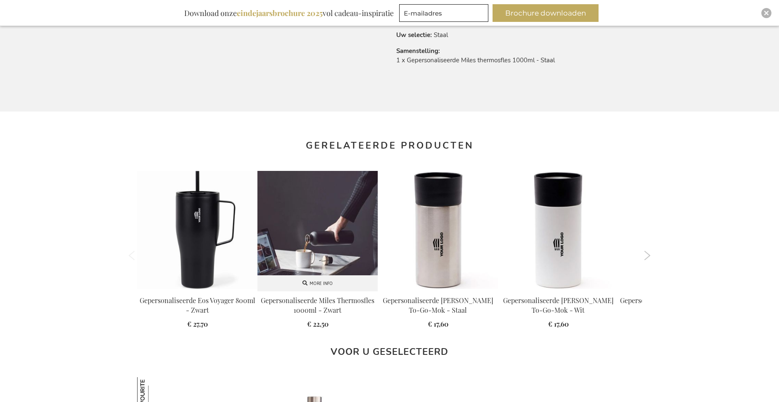
click at [319, 246] on img at bounding box center [318, 231] width 120 height 120
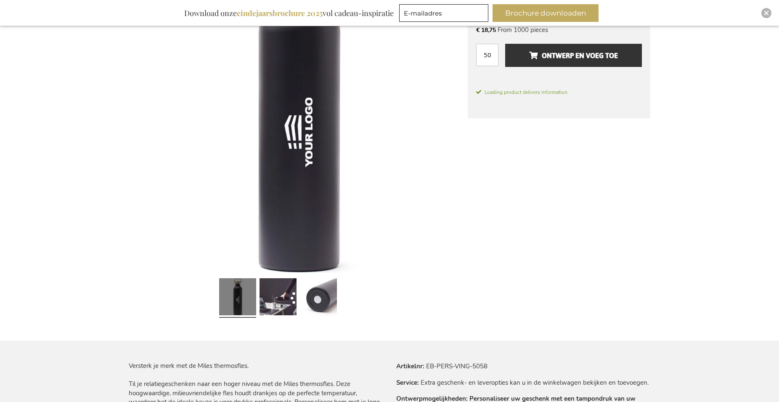
scroll to position [205, 0]
click at [308, 184] on img at bounding box center [298, 103] width 339 height 339
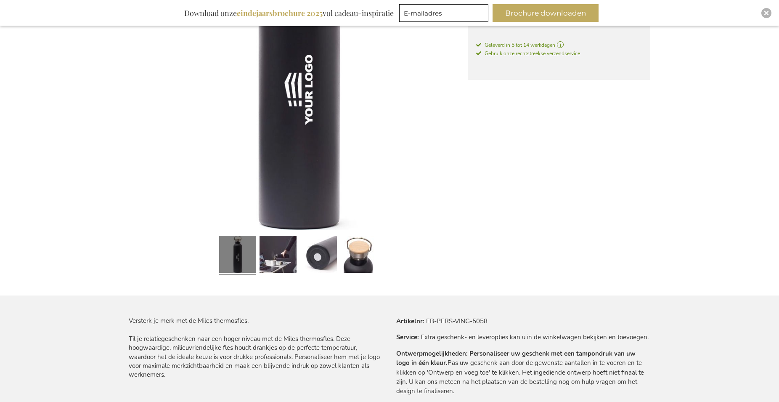
scroll to position [77, 0]
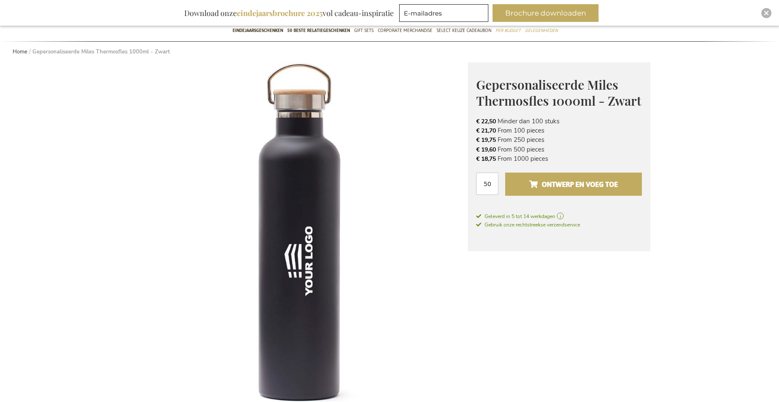
click at [566, 184] on span "Ontwerp en voeg toe" at bounding box center [573, 184] width 89 height 13
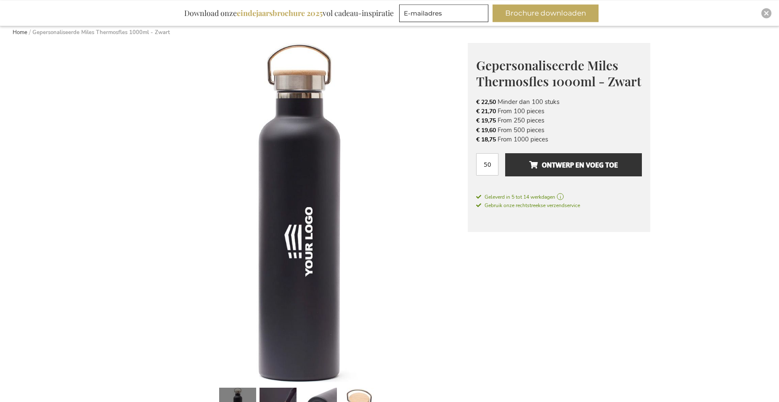
scroll to position [0, 0]
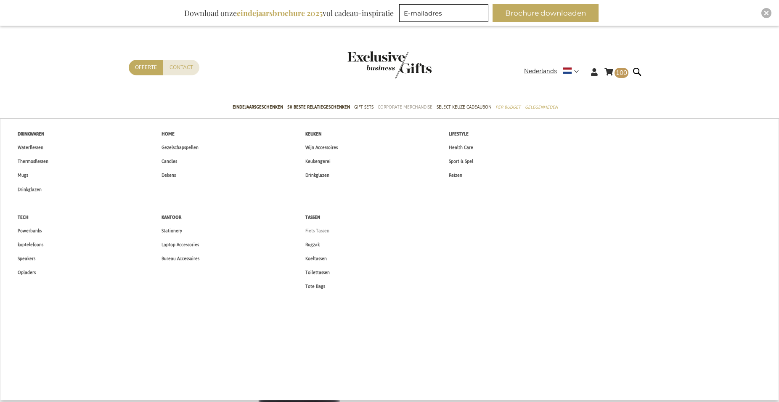
click at [326, 230] on span "Fiets Tassen" at bounding box center [317, 230] width 24 height 9
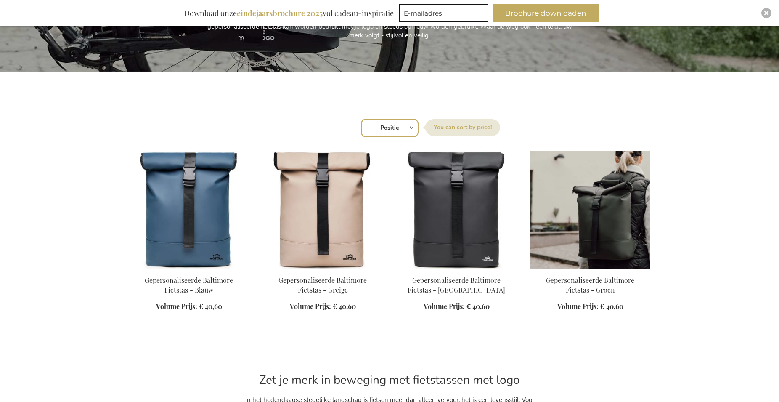
scroll to position [215, 0]
click at [597, 231] on img at bounding box center [590, 210] width 120 height 118
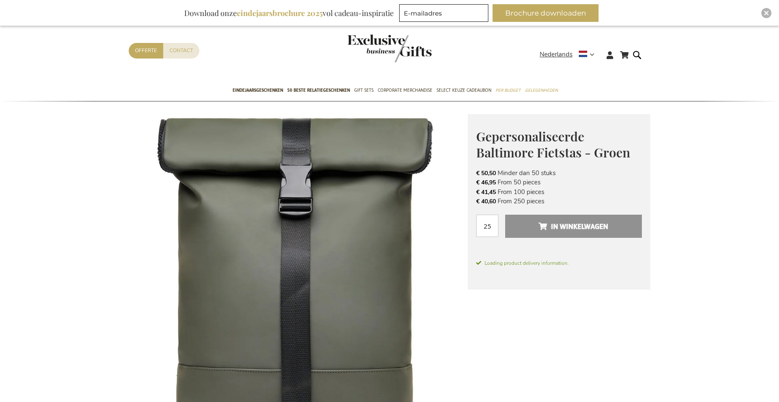
scroll to position [26, 0]
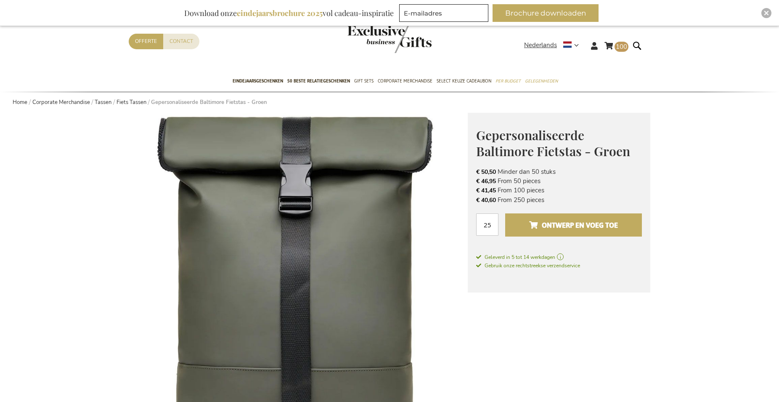
click at [576, 228] on span "Ontwerp en voeg toe" at bounding box center [573, 224] width 89 height 13
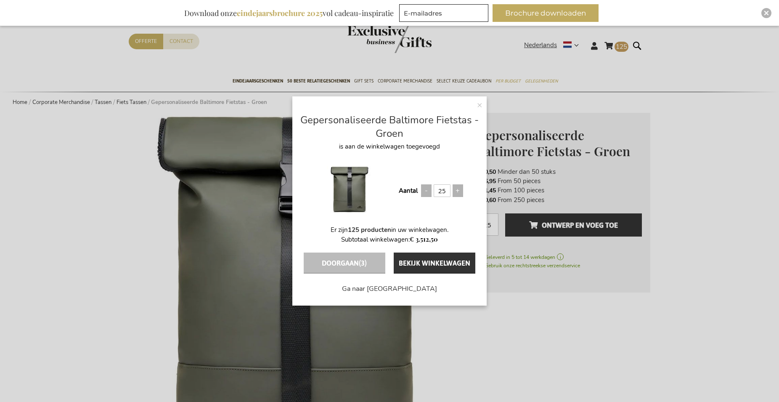
click at [612, 43] on div "× Gepersonaliseerde Baltimore Fietstas - Groen is aan de winkelwagen toegevoegd…" at bounding box center [389, 201] width 779 height 402
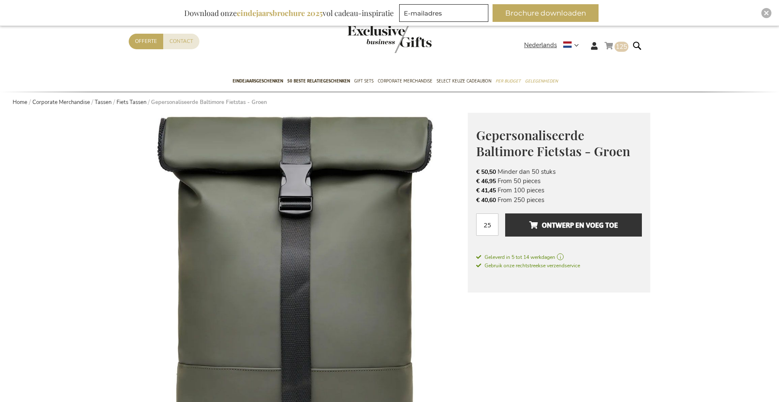
click at [617, 49] on span "125" at bounding box center [621, 46] width 11 height 8
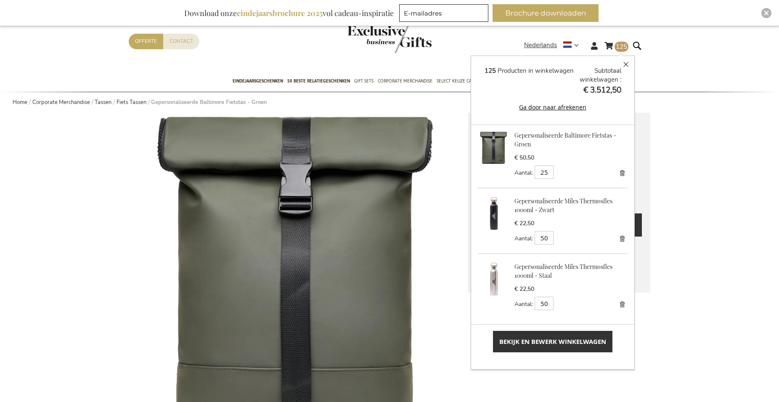
drag, startPoint x: 695, startPoint y: 196, endPoint x: 693, endPoint y: 199, distance: 4.3
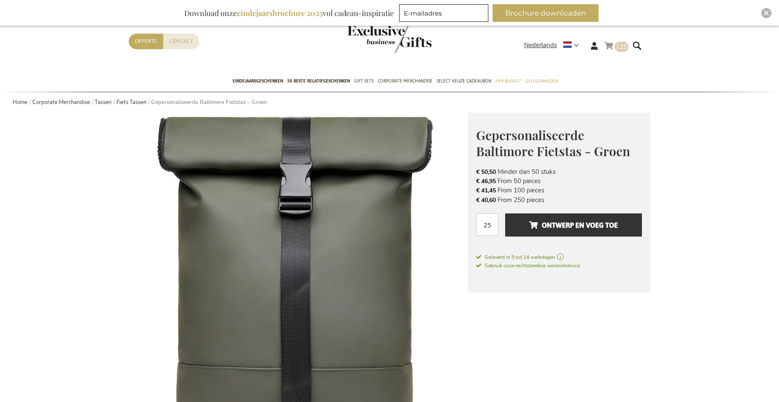
click at [624, 49] on span "125" at bounding box center [621, 46] width 11 height 8
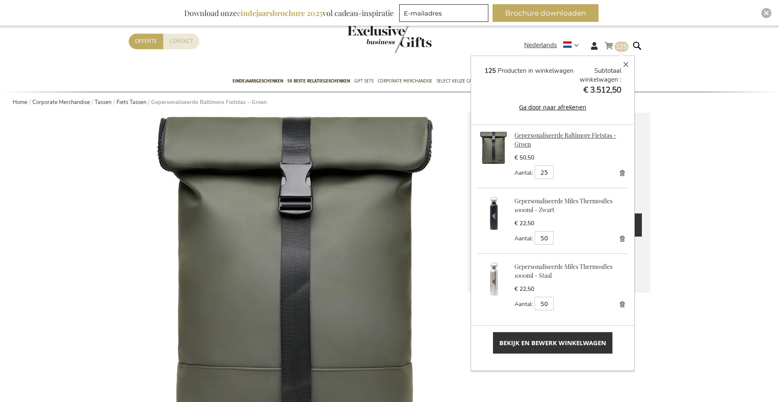
click at [520, 137] on link "Gepersonaliseerde Baltimore Fietstas - Groen" at bounding box center [566, 139] width 102 height 17
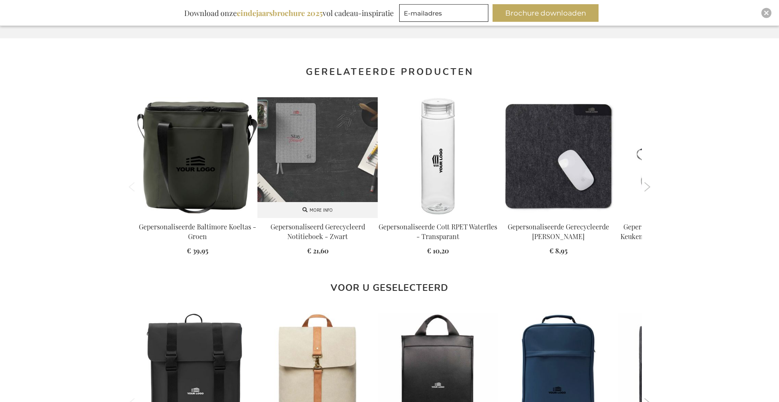
scroll to position [858, 0]
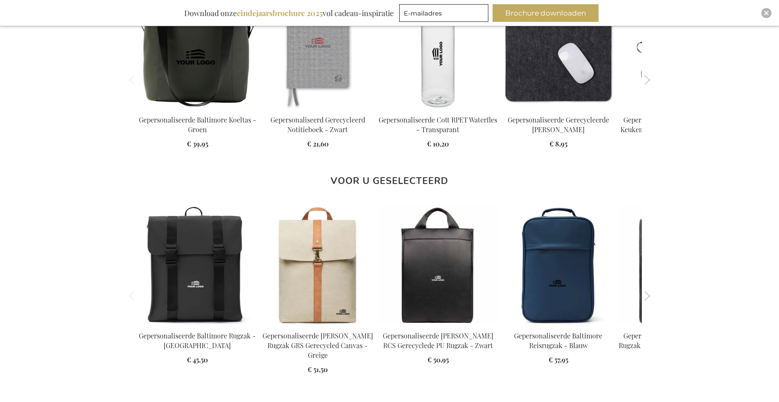
click at [644, 281] on ol "Previous" at bounding box center [390, 296] width 522 height 192
click at [648, 291] on button "Next" at bounding box center [647, 295] width 6 height 9
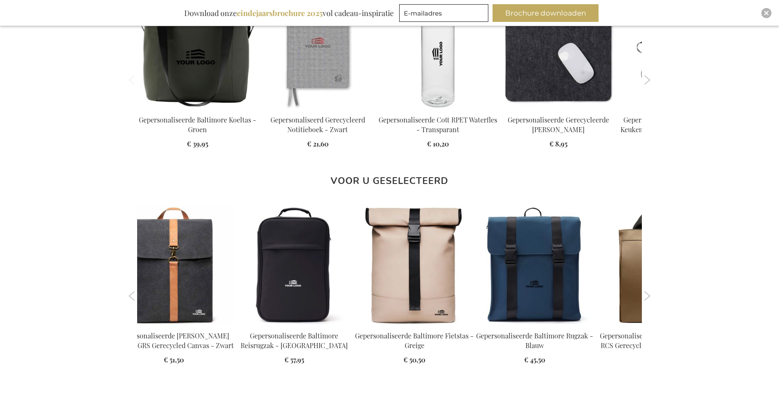
click at [648, 291] on button "Next" at bounding box center [647, 295] width 6 height 9
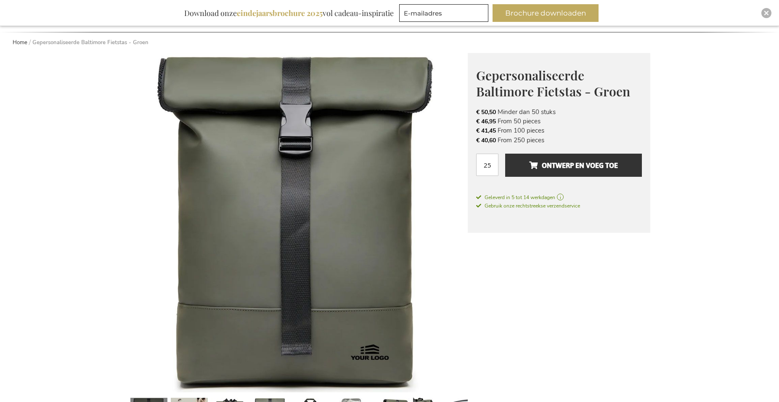
scroll to position [215, 0]
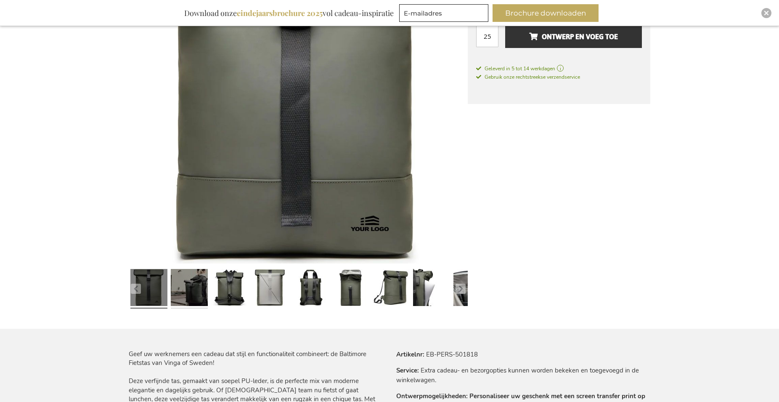
click at [199, 290] on link at bounding box center [189, 289] width 37 height 46
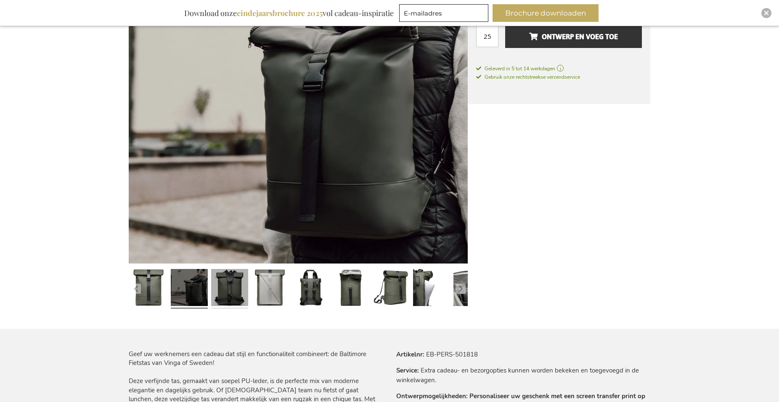
click at [235, 289] on link at bounding box center [229, 289] width 37 height 46
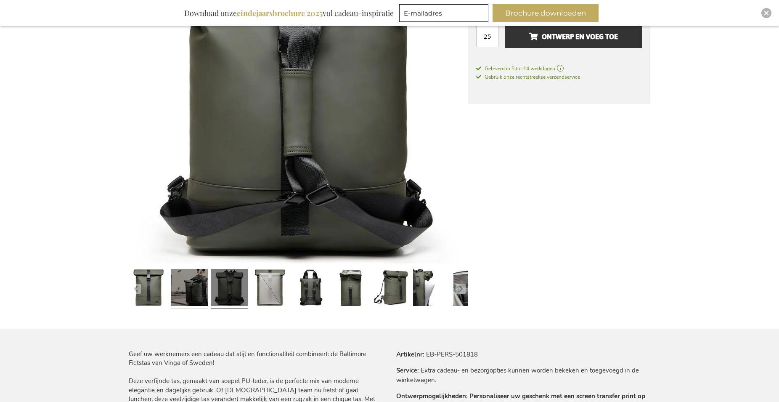
click at [195, 300] on link at bounding box center [189, 289] width 37 height 46
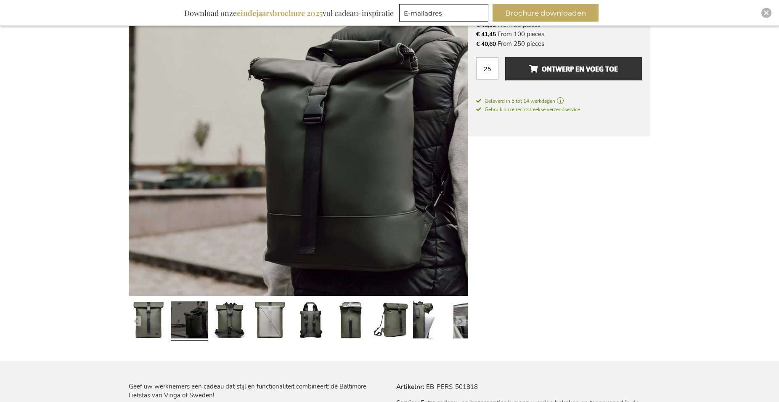
scroll to position [0, 0]
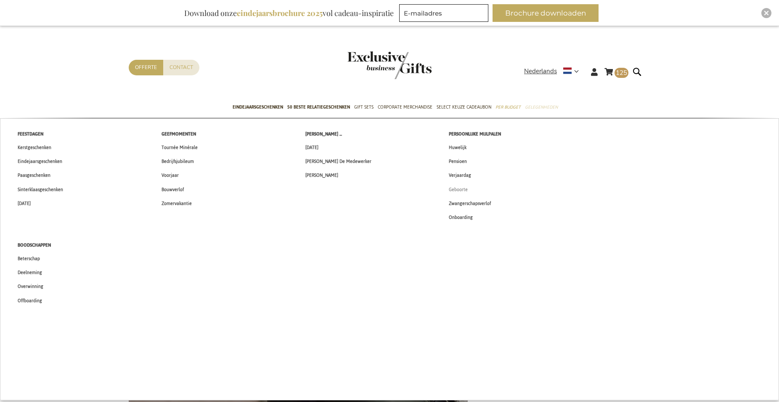
click at [462, 193] on span "Geboorte" at bounding box center [458, 189] width 19 height 9
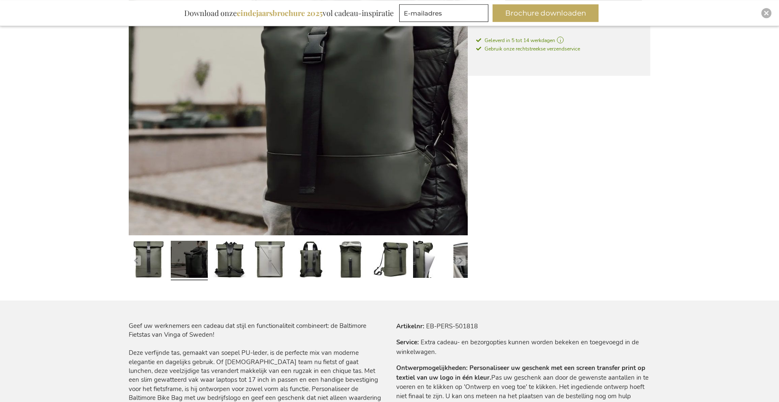
scroll to position [258, 0]
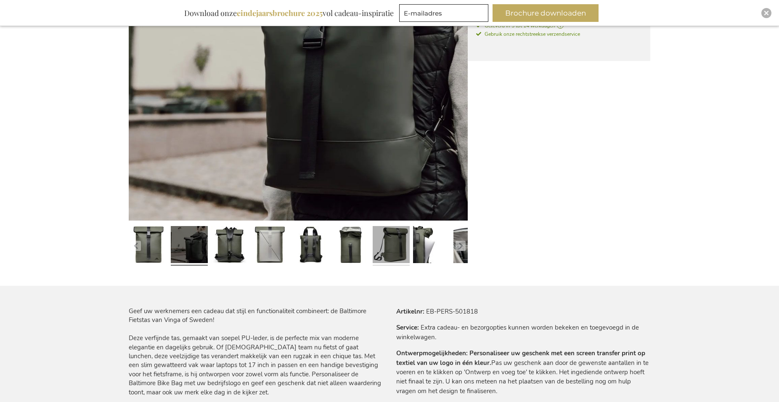
click at [386, 247] on link at bounding box center [391, 246] width 37 height 46
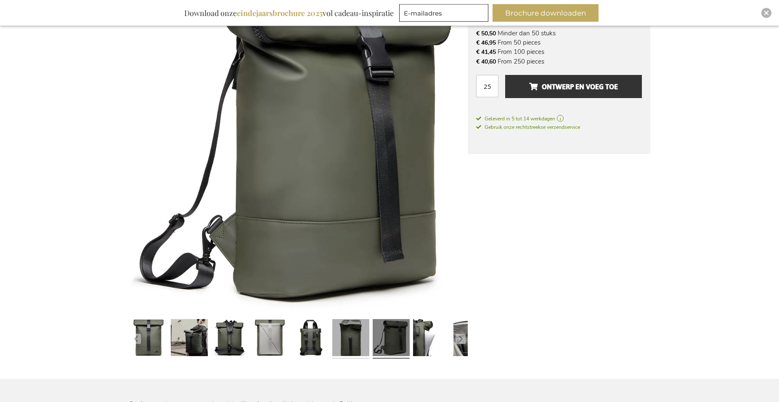
scroll to position [215, 0]
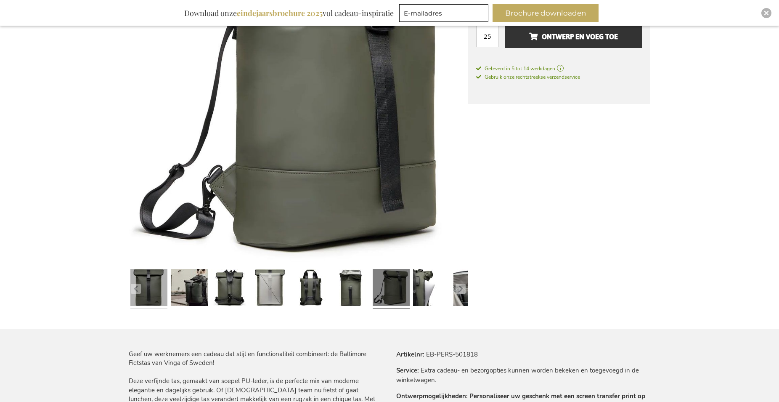
click at [156, 297] on link at bounding box center [148, 289] width 37 height 46
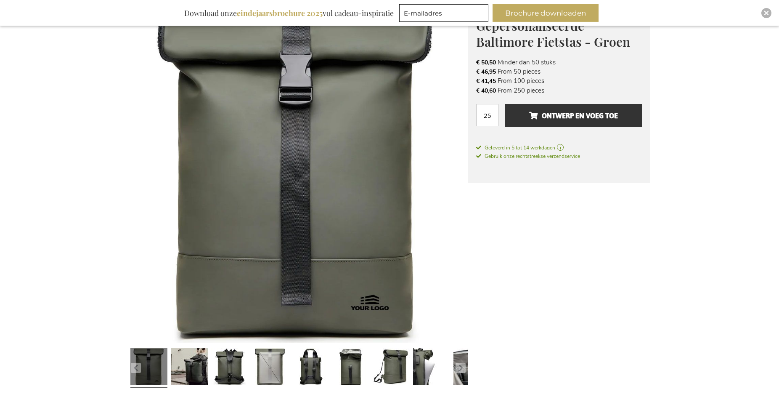
scroll to position [43, 0]
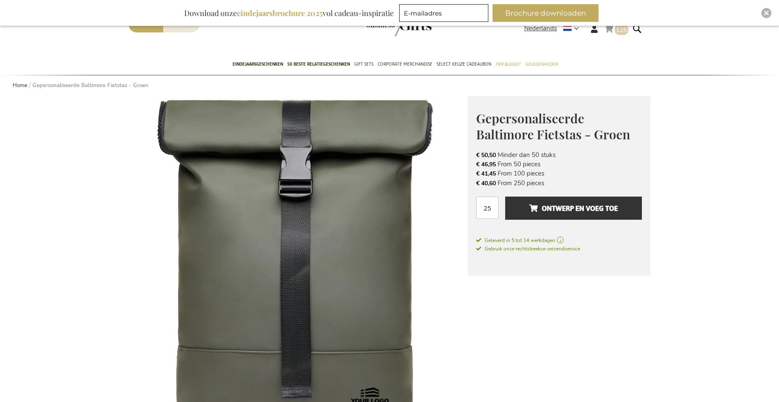
click at [621, 33] on span "125" at bounding box center [621, 30] width 11 height 8
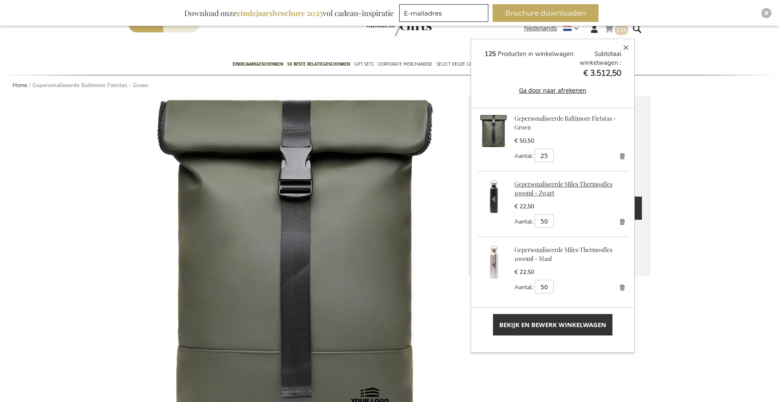
click at [537, 190] on link "Gepersonaliseerde Miles Thermosfles 1000ml - Zwart" at bounding box center [564, 188] width 98 height 17
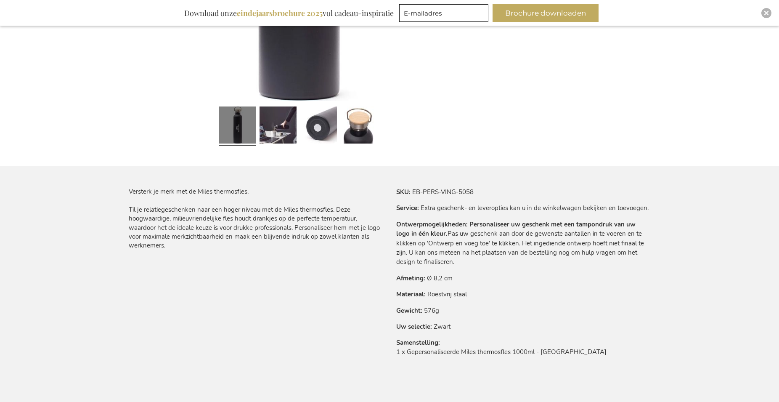
scroll to position [162, 0]
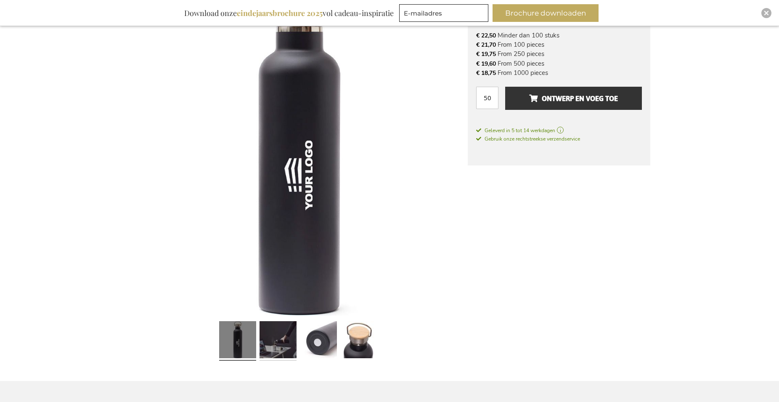
click at [271, 337] on link at bounding box center [278, 341] width 37 height 46
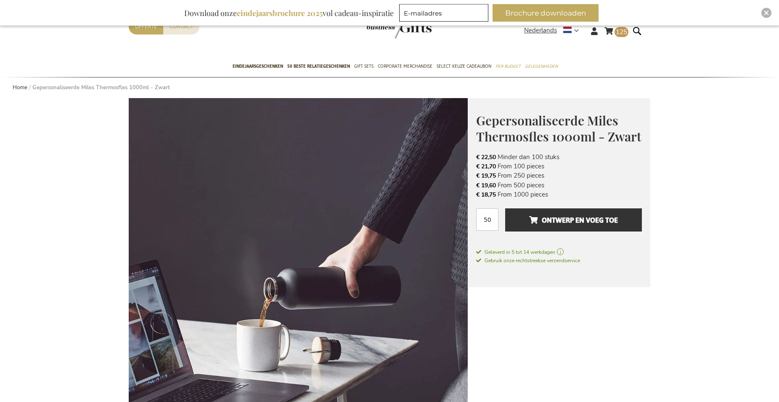
scroll to position [0, 0]
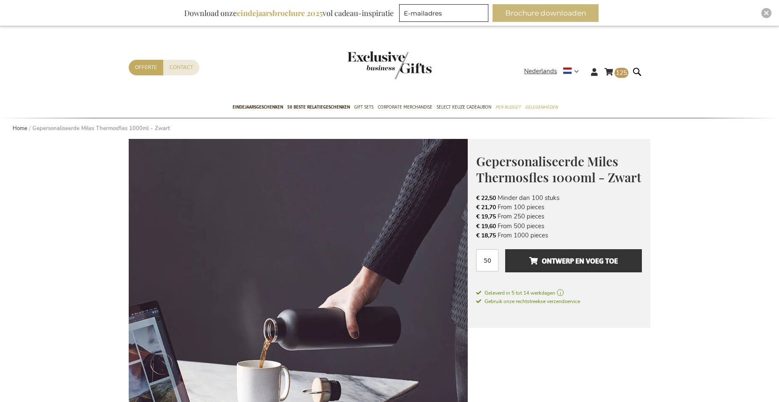
click at [579, 15] on button "Brochure downloaden" at bounding box center [546, 13] width 106 height 18
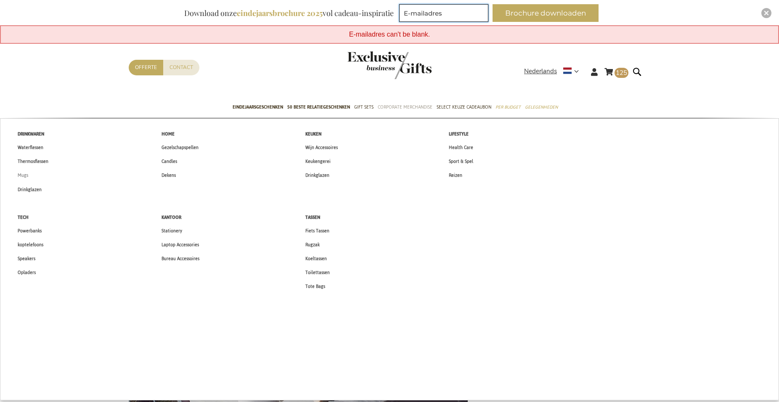
click at [20, 175] on span "Mugs" at bounding box center [23, 175] width 11 height 9
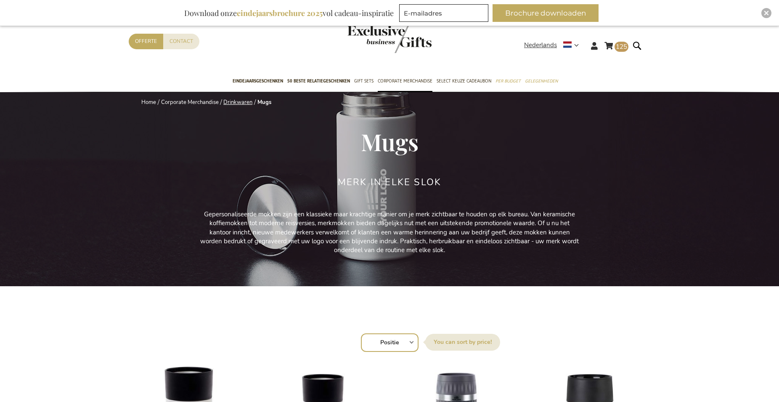
click at [244, 102] on link "Drinkwaren" at bounding box center [237, 102] width 29 height 8
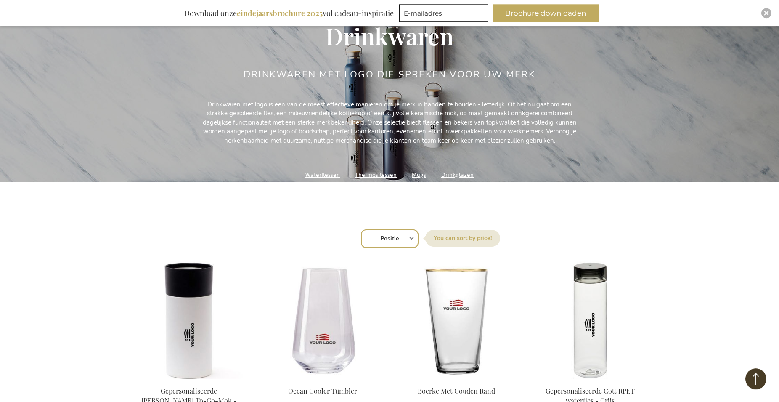
scroll to position [43, 0]
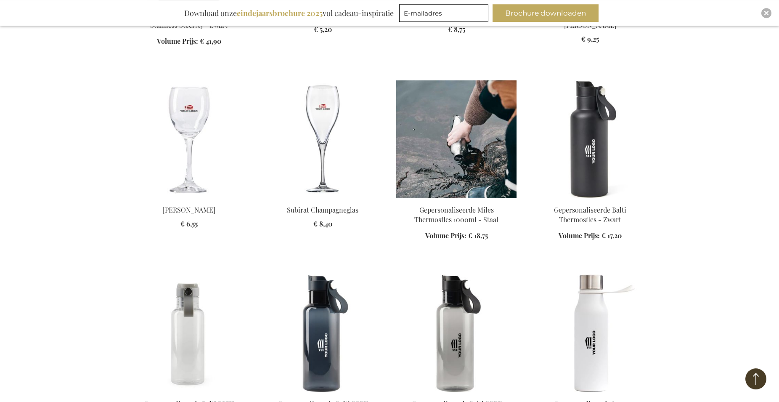
scroll to position [1331, 0]
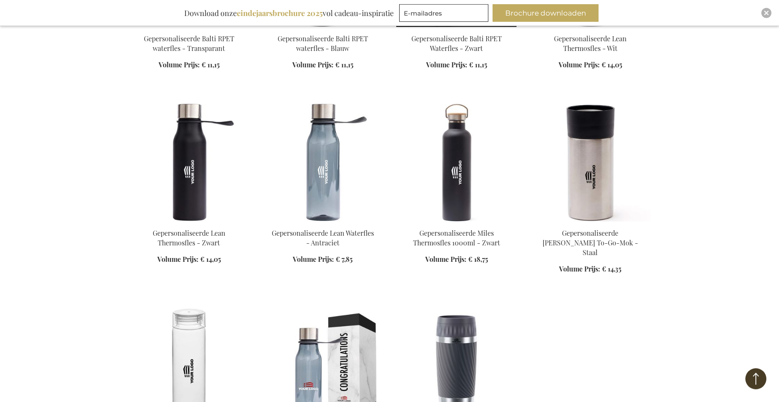
scroll to position [1674, 0]
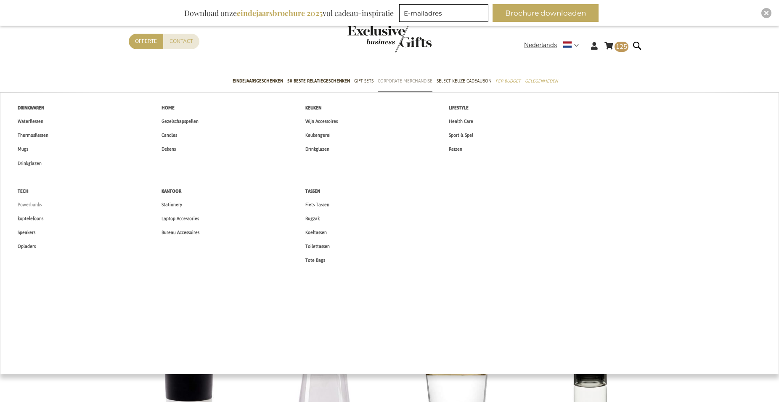
click at [34, 202] on span "Powerbanks" at bounding box center [30, 204] width 24 height 9
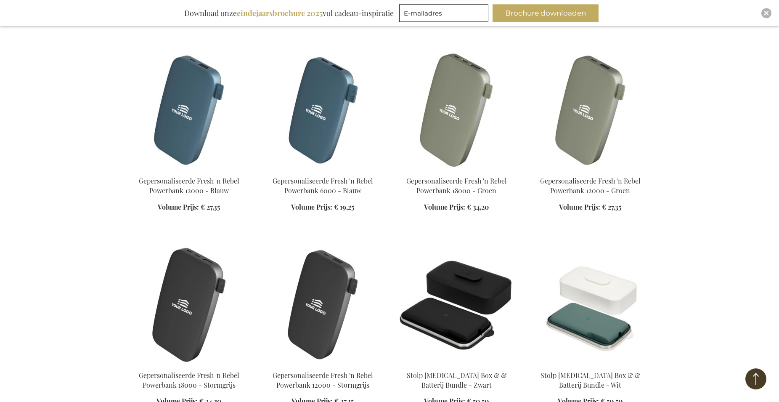
scroll to position [730, 0]
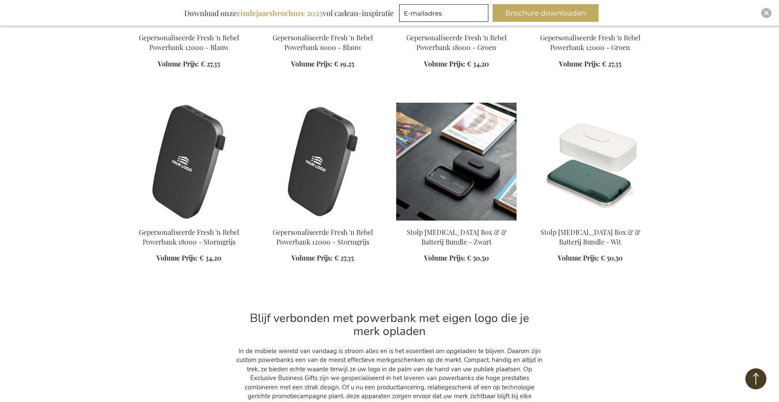
scroll to position [858, 0]
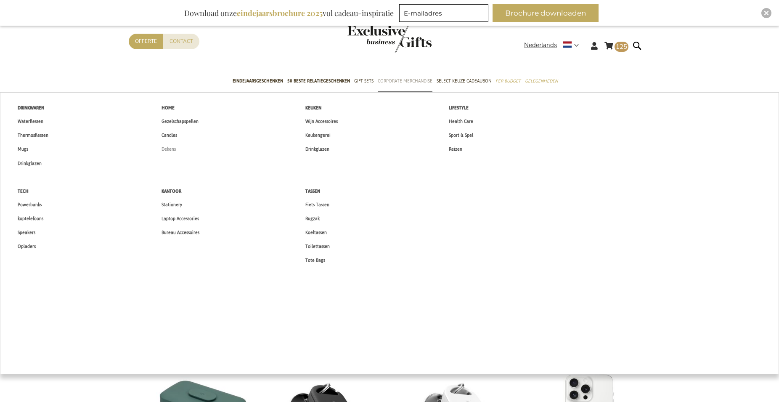
click at [167, 150] on span "Dekens" at bounding box center [169, 149] width 14 height 9
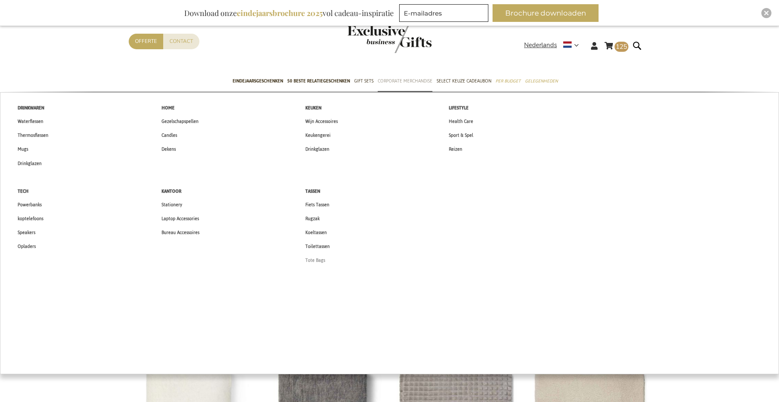
click at [318, 262] on span "Tote Bags" at bounding box center [315, 260] width 20 height 9
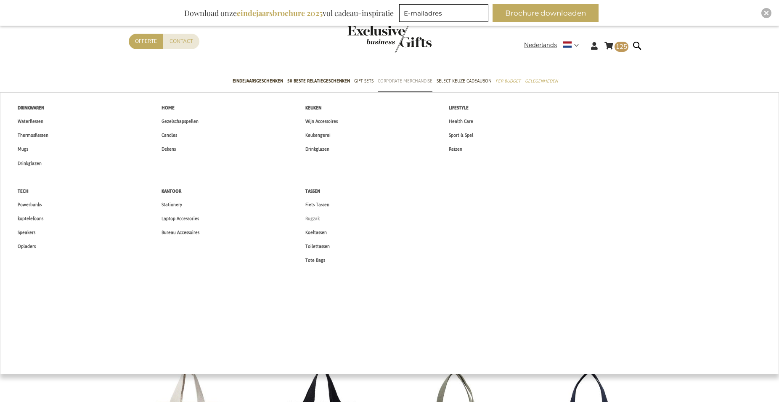
click at [312, 214] on link "Rugzak" at bounding box center [313, 219] width 32 height 14
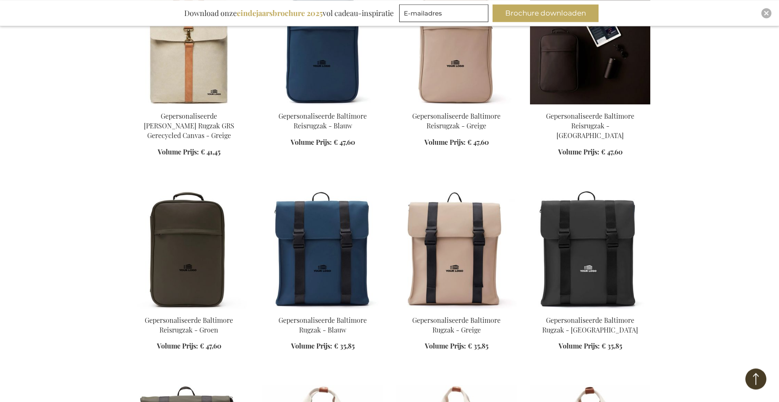
scroll to position [815, 0]
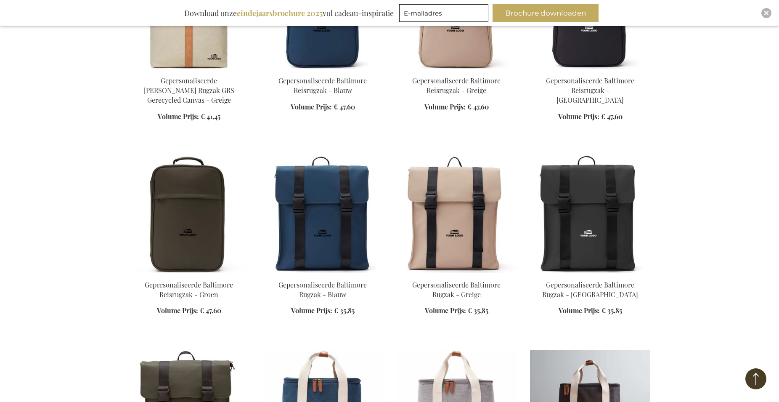
scroll to position [815, 0]
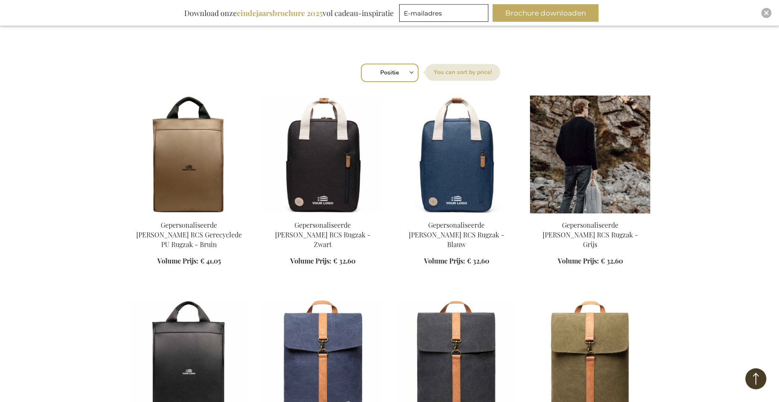
scroll to position [215, 0]
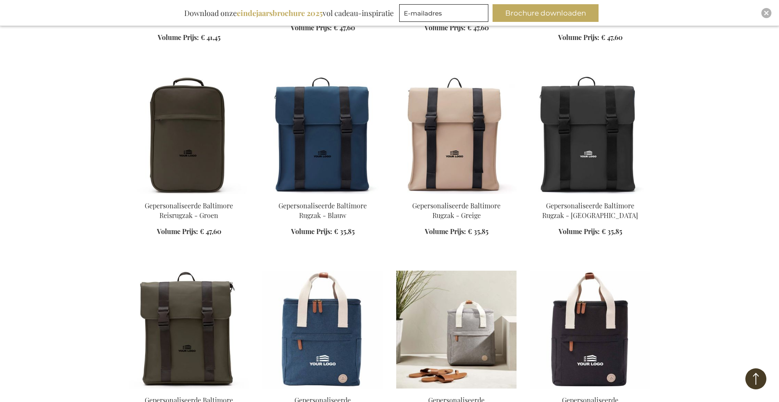
scroll to position [1073, 0]
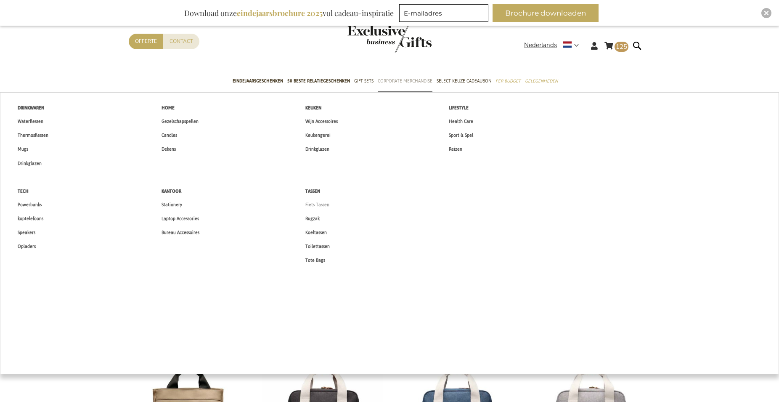
click at [321, 203] on span "Fiets Tassen" at bounding box center [317, 204] width 24 height 9
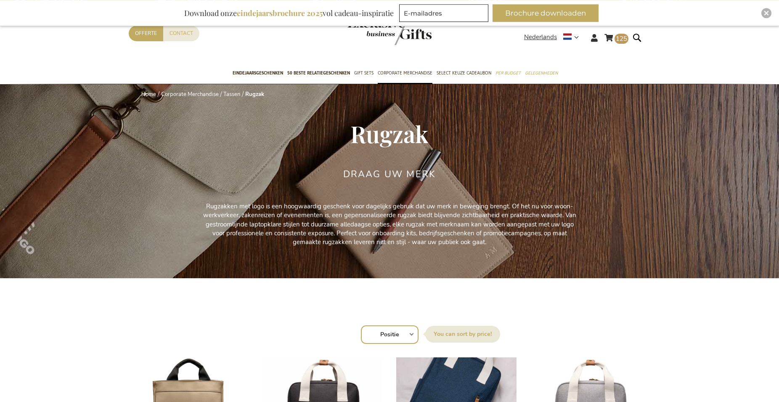
scroll to position [215, 0]
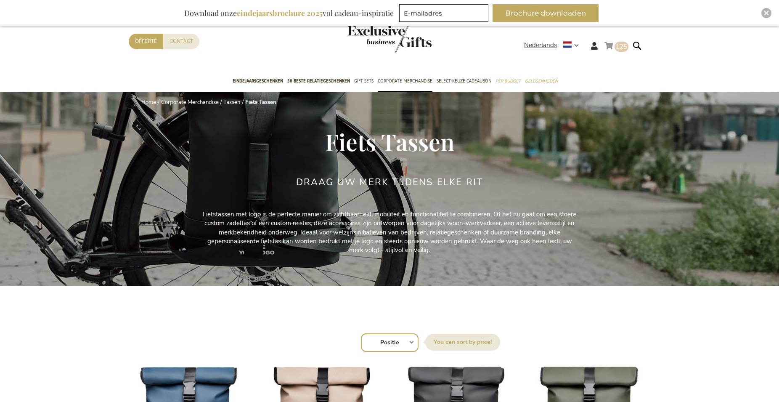
click at [615, 45] on span "125 125 items" at bounding box center [622, 47] width 14 height 10
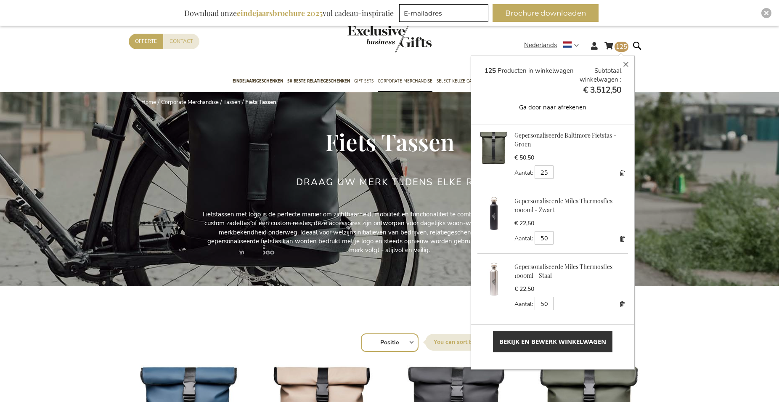
scroll to position [1, 0]
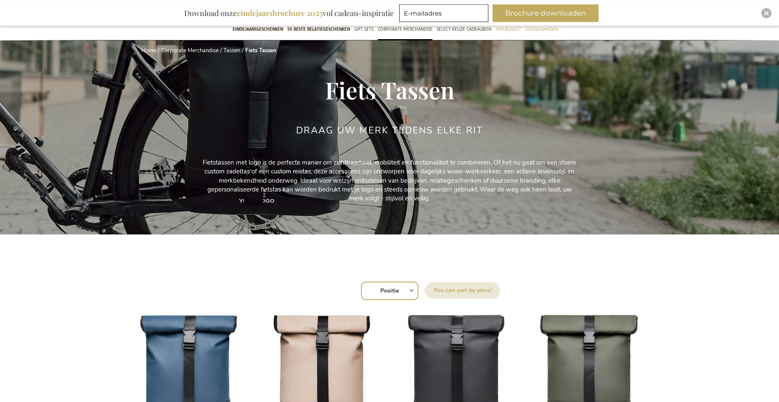
scroll to position [172, 0]
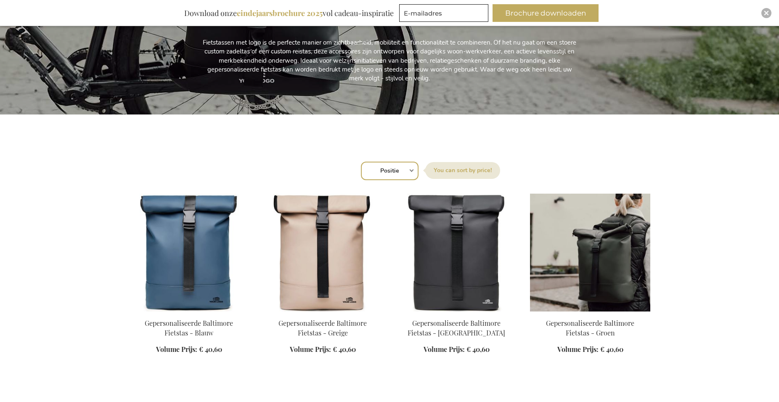
click at [618, 272] on img at bounding box center [590, 253] width 120 height 118
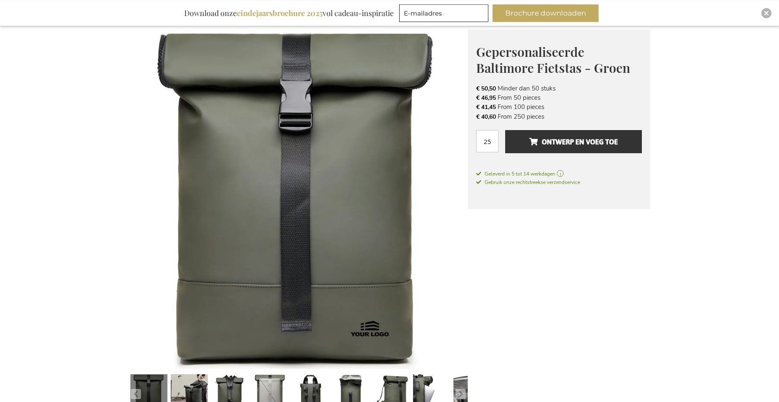
scroll to position [129, 0]
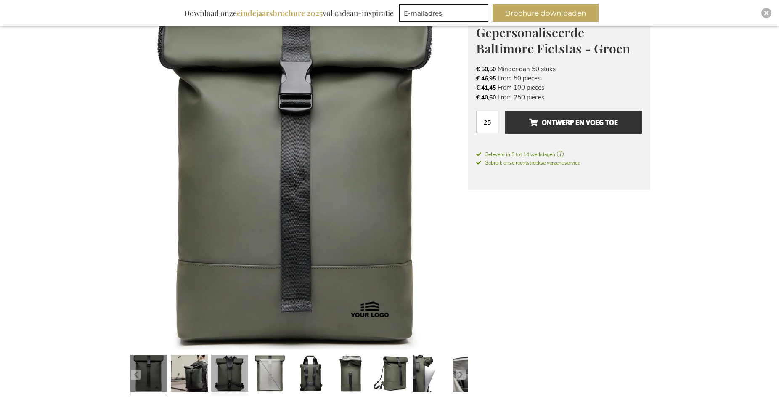
click at [220, 366] on link at bounding box center [229, 374] width 37 height 46
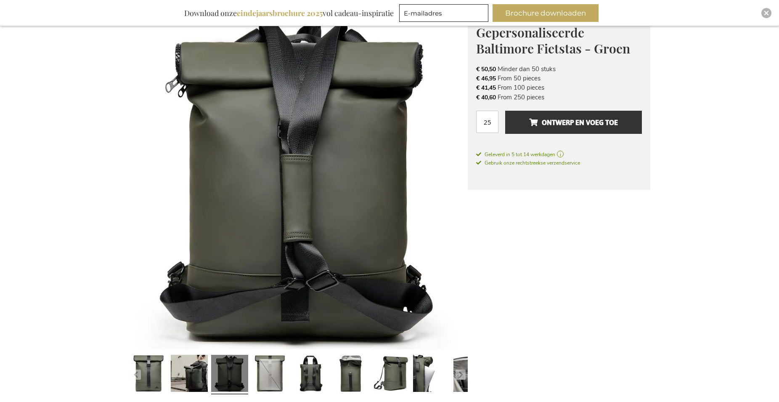
scroll to position [0, 0]
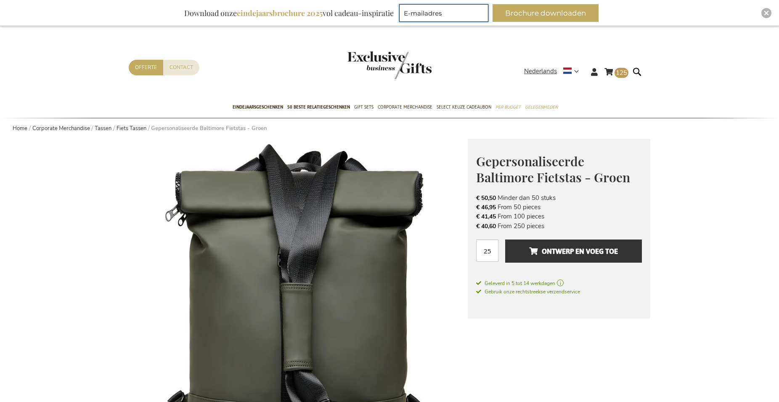
click at [427, 14] on input "E-mailadres" at bounding box center [443, 13] width 89 height 18
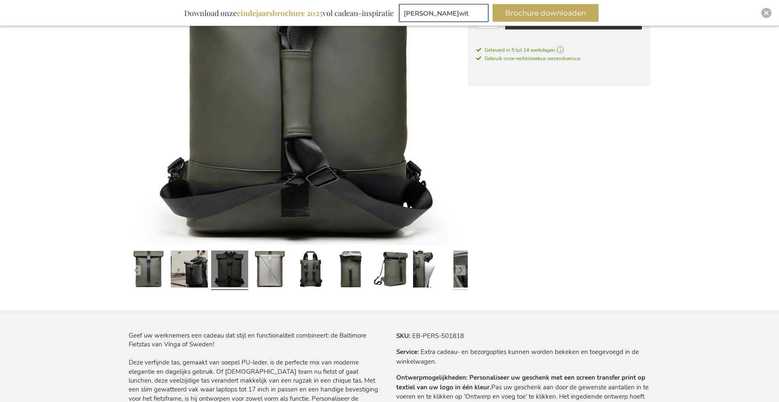
scroll to position [258, 0]
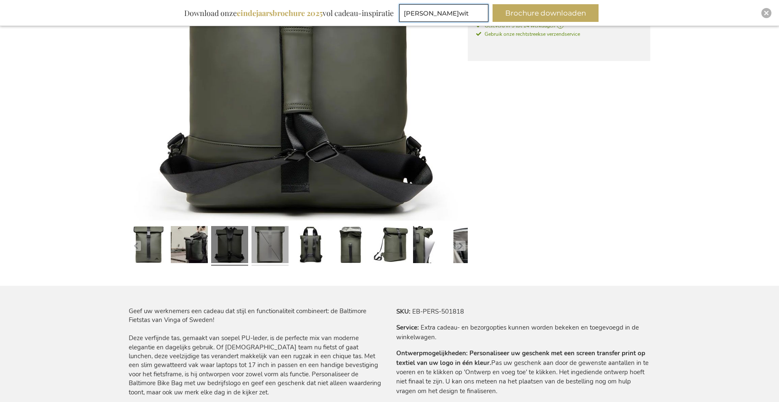
click at [277, 239] on link at bounding box center [270, 246] width 37 height 46
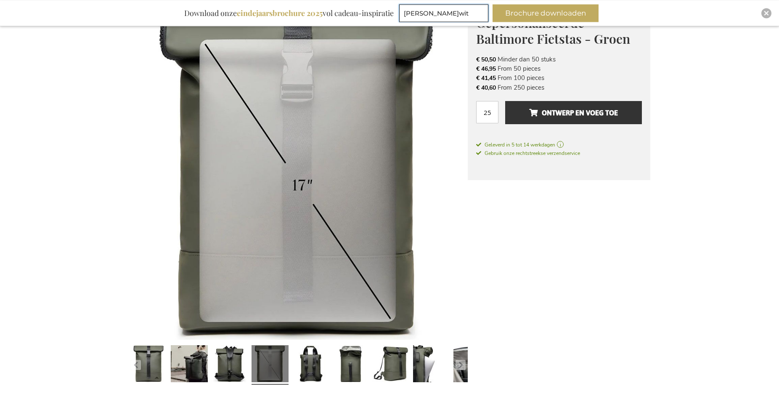
scroll to position [215, 0]
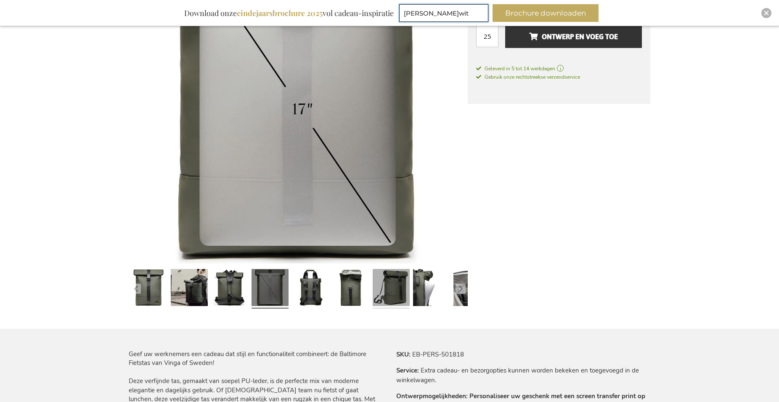
click at [393, 284] on link at bounding box center [391, 289] width 37 height 46
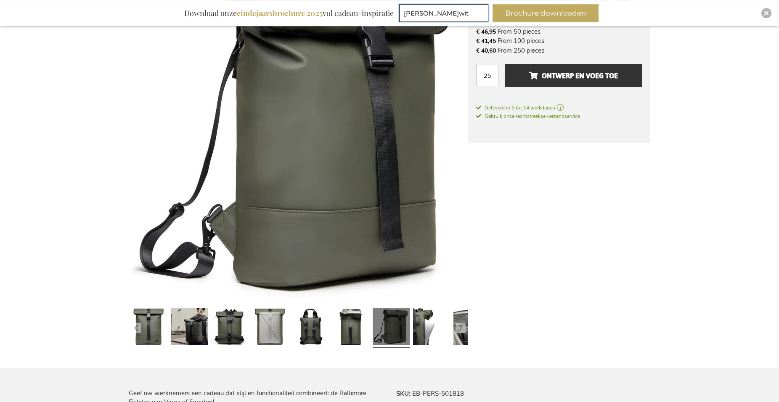
scroll to position [129, 0]
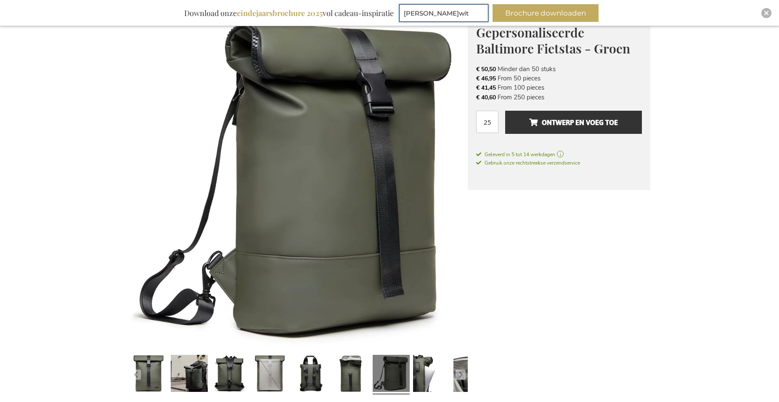
type input "[PERSON_NAME]wit"
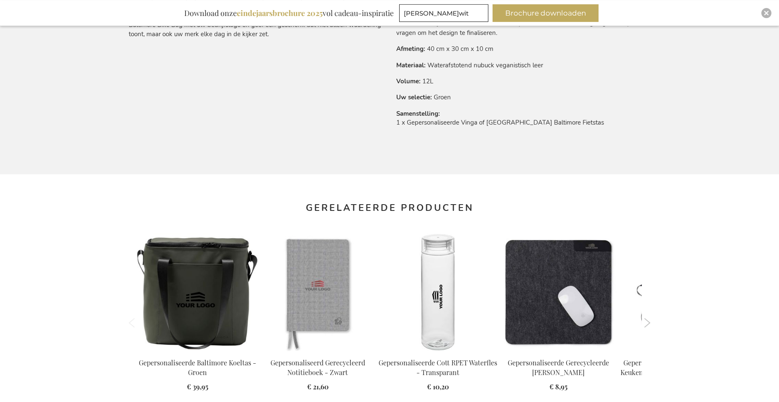
scroll to position [730, 0]
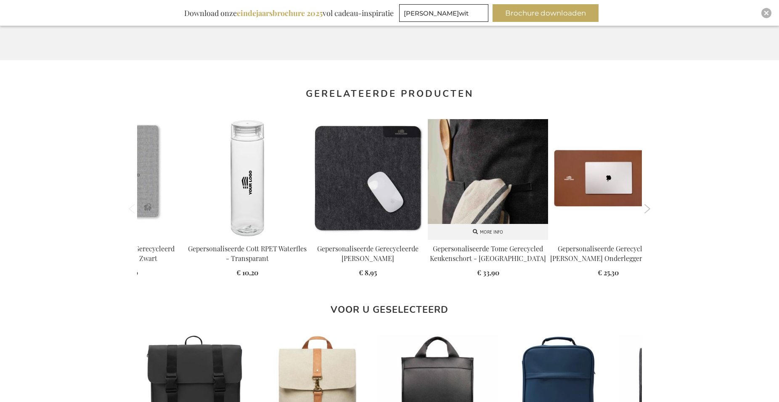
drag, startPoint x: 633, startPoint y: 191, endPoint x: 378, endPoint y: 206, distance: 255.4
click at [428, 207] on img at bounding box center [488, 179] width 120 height 120
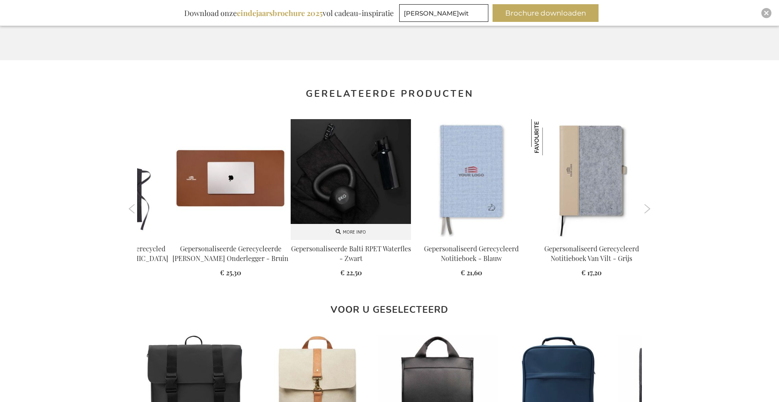
drag, startPoint x: 453, startPoint y: 186, endPoint x: 250, endPoint y: 207, distance: 203.9
click at [260, 205] on div "Gepersonaliseerde Baltimore Koeltas - Groen" at bounding box center [768, 208] width 2398 height 179
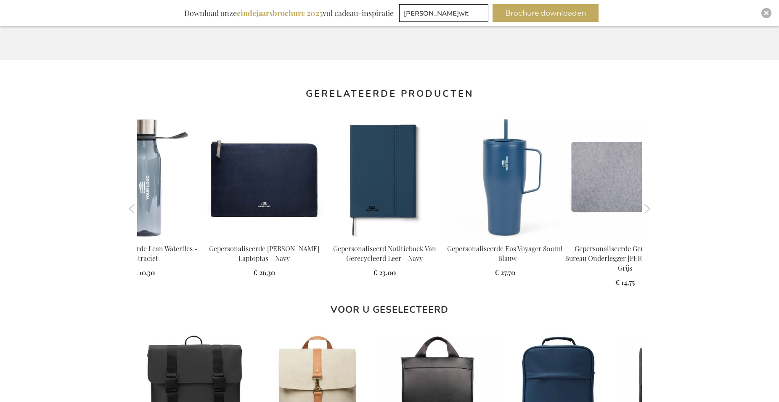
drag, startPoint x: 467, startPoint y: 178, endPoint x: 127, endPoint y: 222, distance: 342.8
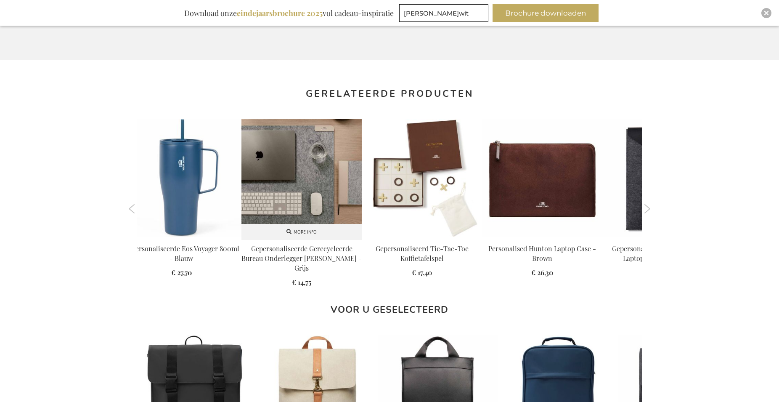
drag, startPoint x: 475, startPoint y: 202, endPoint x: 574, endPoint y: 181, distance: 100.4
click at [575, 182] on img at bounding box center [542, 179] width 120 height 120
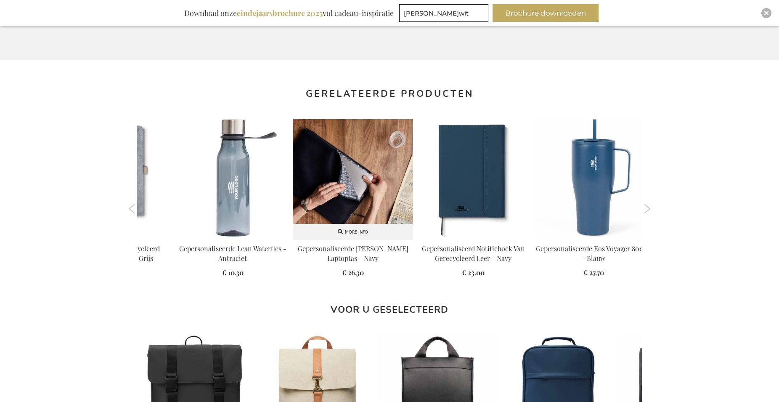
drag, startPoint x: 556, startPoint y: 186, endPoint x: 218, endPoint y: 154, distance: 340.2
click at [228, 156] on div "Gepersonaliseerde Baltimore Koeltas - Groen" at bounding box center [288, 208] width 2398 height 179
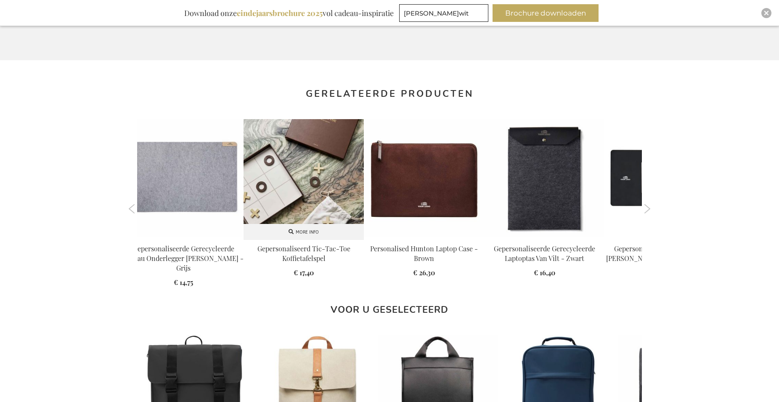
drag, startPoint x: 518, startPoint y: 195, endPoint x: 239, endPoint y: 211, distance: 279.0
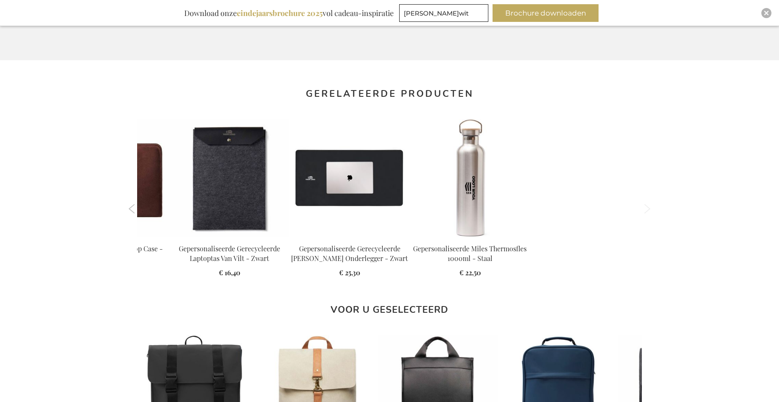
drag, startPoint x: 464, startPoint y: 195, endPoint x: 649, endPoint y: 171, distance: 186.6
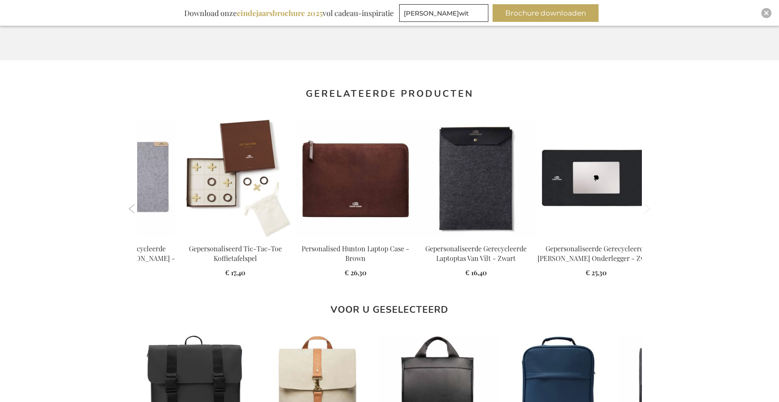
drag, startPoint x: 449, startPoint y: 202, endPoint x: 643, endPoint y: 181, distance: 196.0
click at [643, 181] on ol "Previous" at bounding box center [390, 209] width 522 height 192
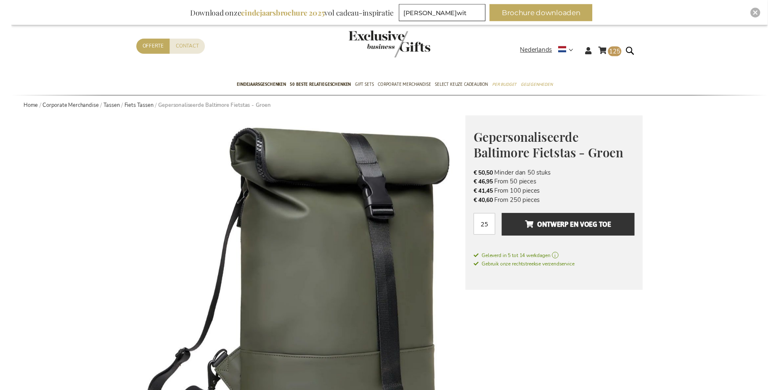
scroll to position [0, 0]
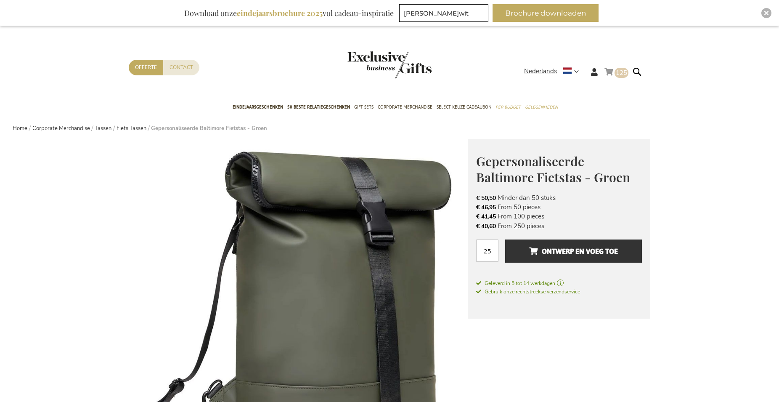
click at [614, 71] on link "Winkelwagen 125 125 items" at bounding box center [617, 73] width 24 height 14
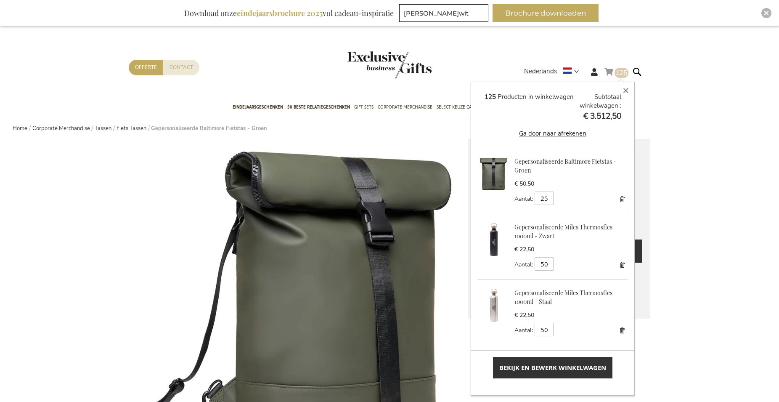
click at [616, 267] on link "Verwijder" at bounding box center [622, 265] width 12 height 12
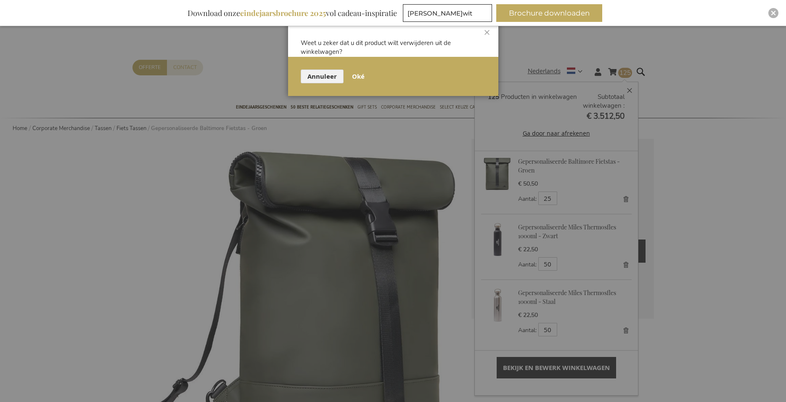
click at [354, 76] on span "Oké" at bounding box center [358, 76] width 13 height 9
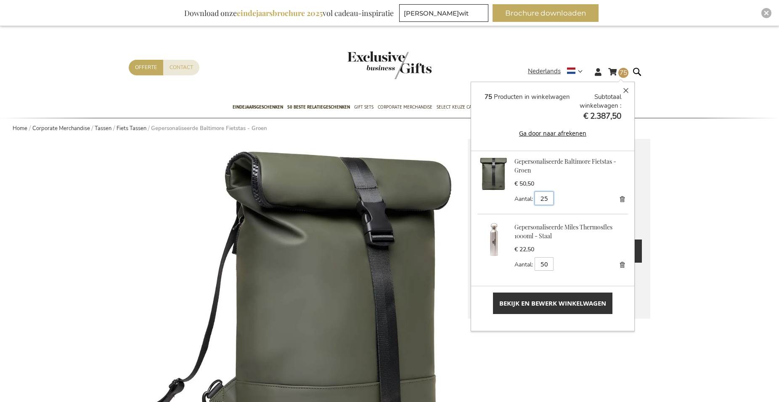
drag, startPoint x: 547, startPoint y: 197, endPoint x: 455, endPoint y: 202, distance: 92.7
click at [535, 202] on input "25" at bounding box center [544, 197] width 19 height 13
type input "50"
click at [565, 193] on button "Bijwerken" at bounding box center [576, 198] width 37 height 14
drag, startPoint x: 550, startPoint y: 198, endPoint x: 483, endPoint y: 195, distance: 67.0
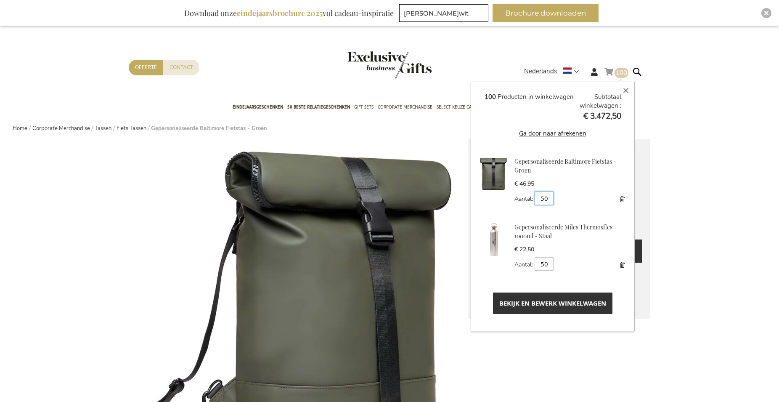
click at [483, 195] on div "Gepersonaliseerde Baltimore Fietstas - Groen € 46,95 Aantal 50 Bijwerken Bewerk…" at bounding box center [553, 181] width 151 height 48
type input "25"
click at [585, 253] on div "€ 22,50 Aantal 50 Bijwerken" at bounding box center [572, 258] width 114 height 26
click at [580, 195] on button "Bijwerken" at bounding box center [576, 198] width 37 height 14
drag, startPoint x: 551, startPoint y: 263, endPoint x: 519, endPoint y: 270, distance: 32.6
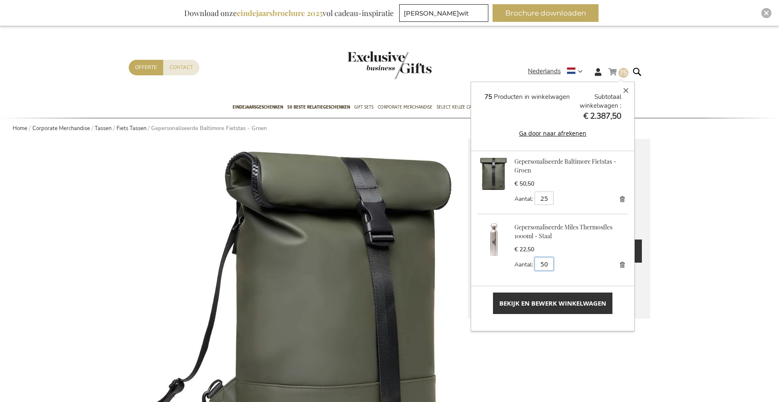
click at [520, 269] on div "Aantal 50 Bijwerken" at bounding box center [572, 263] width 114 height 13
type input "25"
click at [576, 266] on span "Bijwerken" at bounding box center [575, 264] width 23 height 6
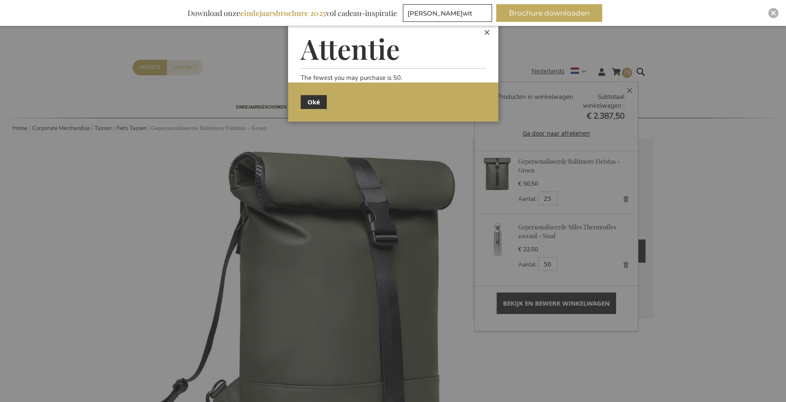
click at [486, 35] on button "Sluiten" at bounding box center [487, 32] width 22 height 22
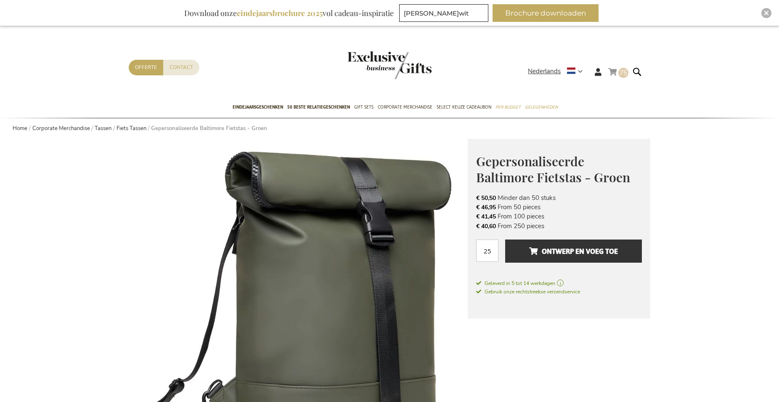
click at [619, 69] on link "Winkelwagen 75 75 items" at bounding box center [618, 73] width 20 height 14
